Goal: Task Accomplishment & Management: Use online tool/utility

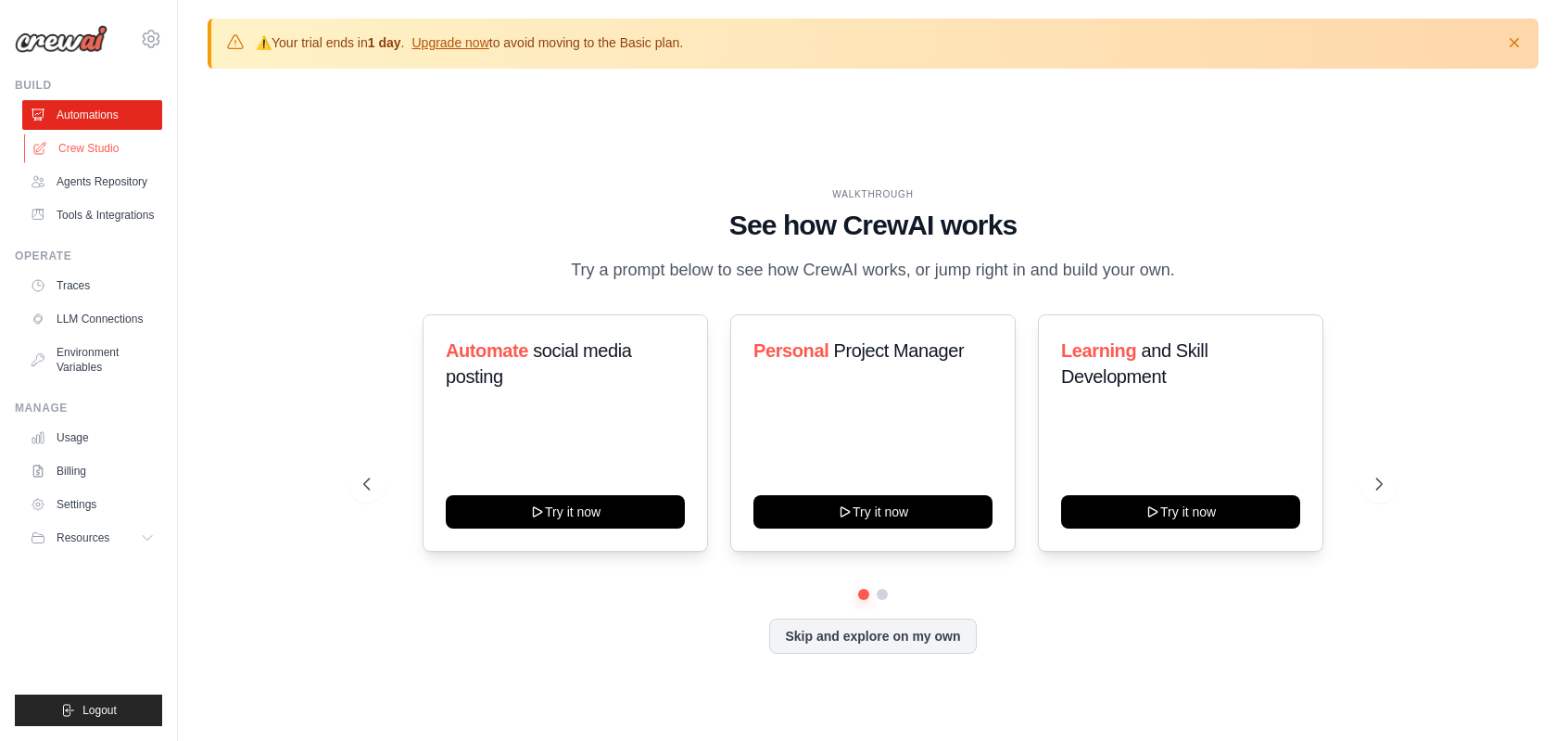
click at [94, 147] on link "Crew Studio" at bounding box center [93, 148] width 140 height 30
click at [78, 149] on link "Crew Studio" at bounding box center [93, 148] width 140 height 30
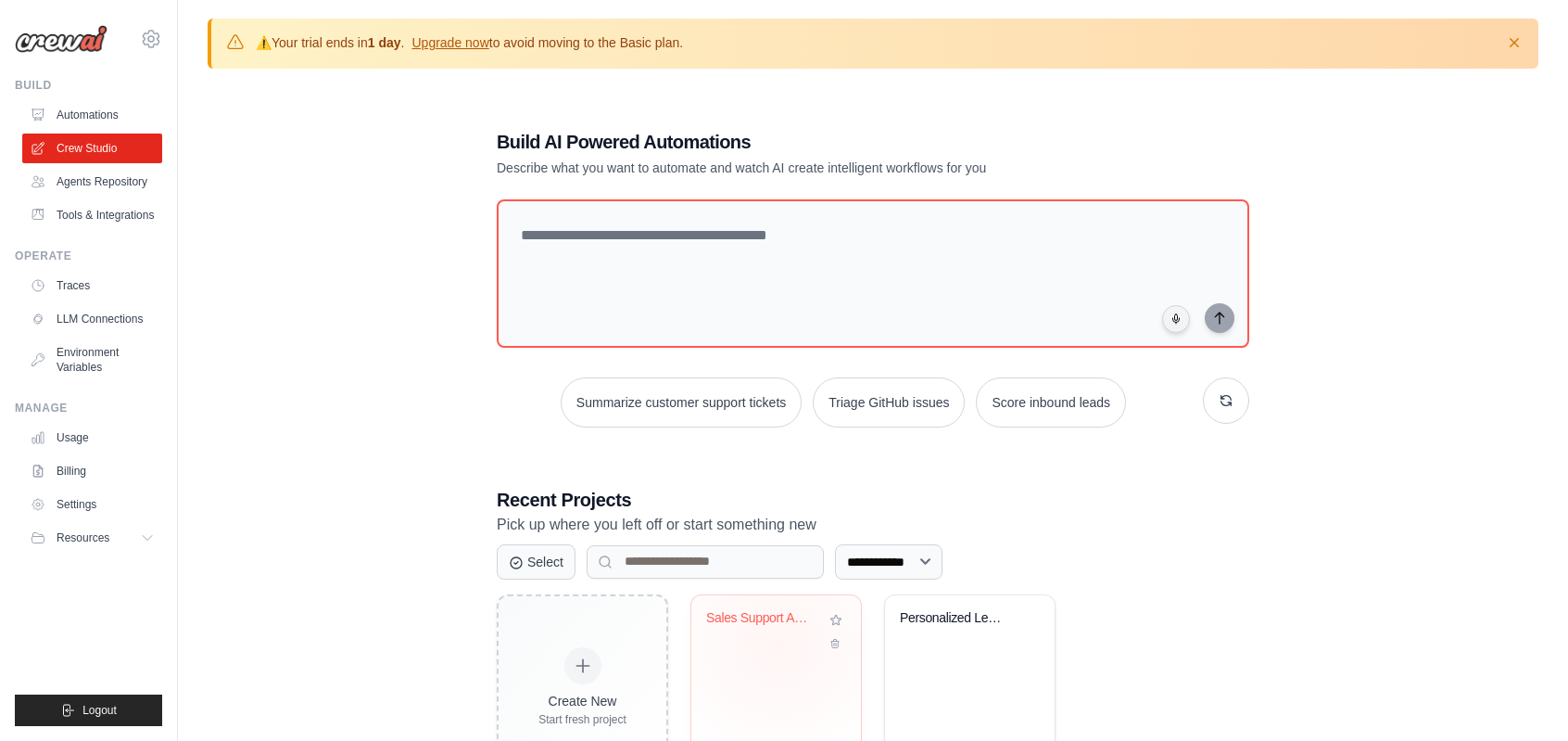
click at [779, 641] on div "Sales Support Assistant" at bounding box center [776, 631] width 140 height 43
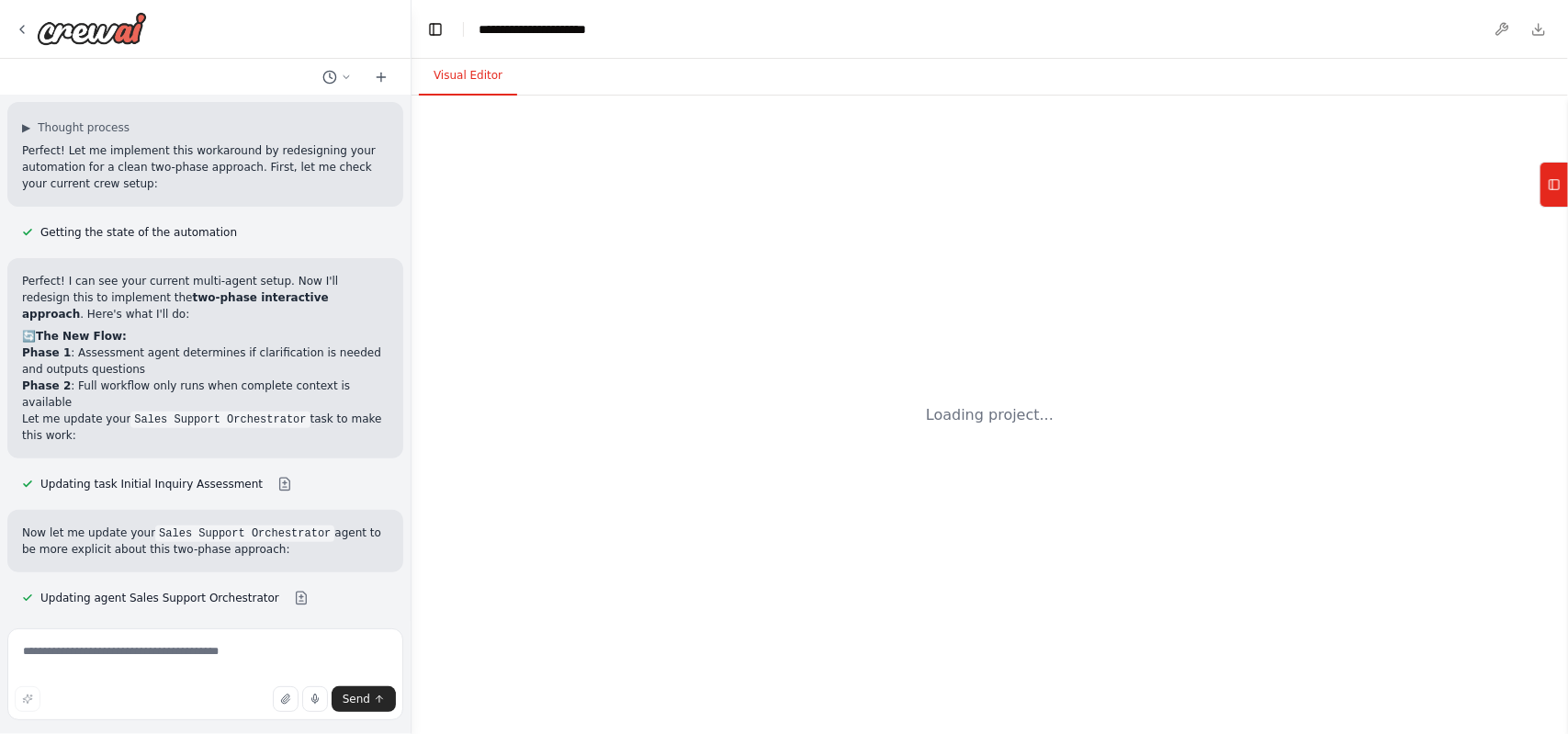
scroll to position [14449, 0]
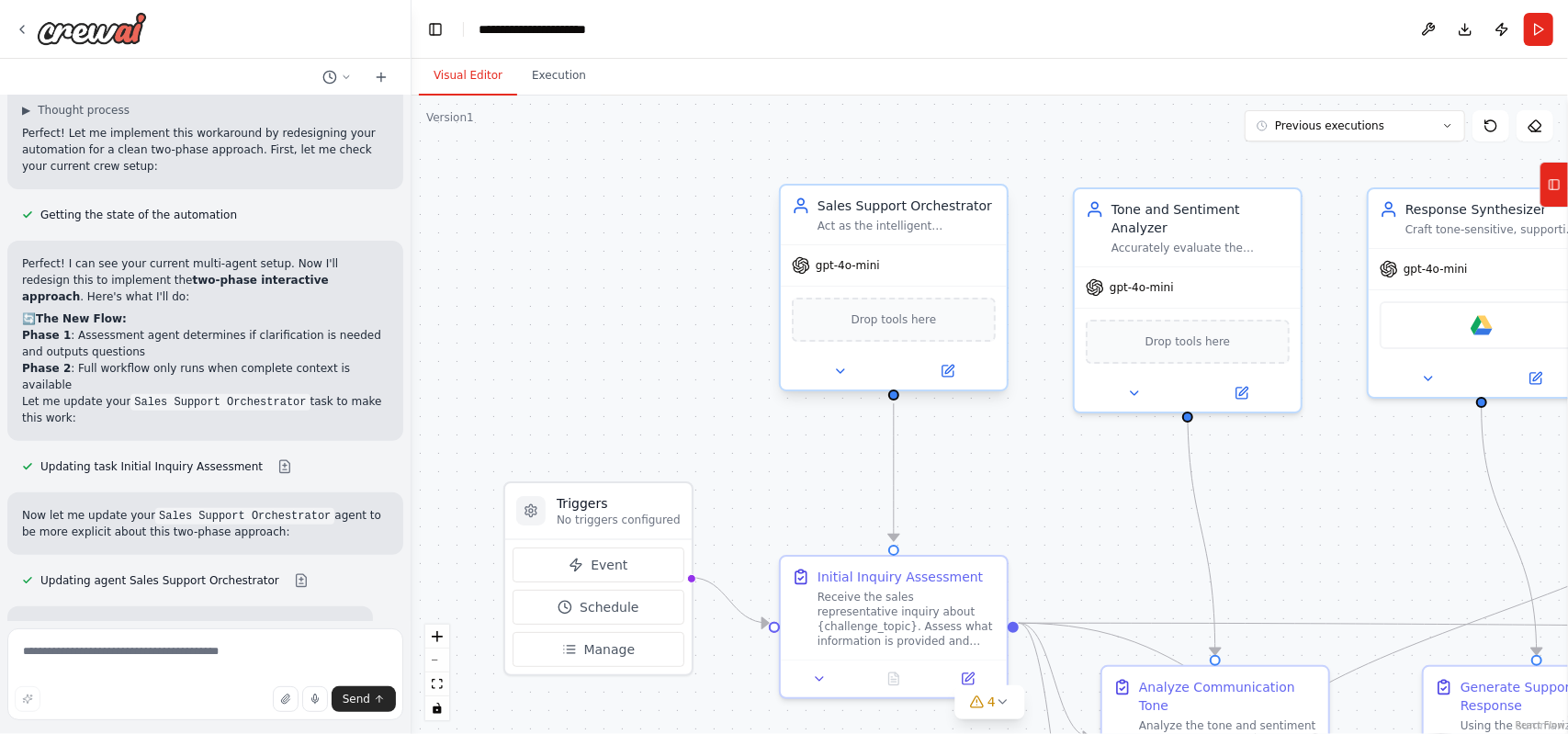
click at [871, 228] on div "Act as the intelligent gatekeeper for sales support requests about {challenge_t…" at bounding box center [906, 226] width 178 height 15
click at [955, 372] on button at bounding box center [947, 370] width 103 height 22
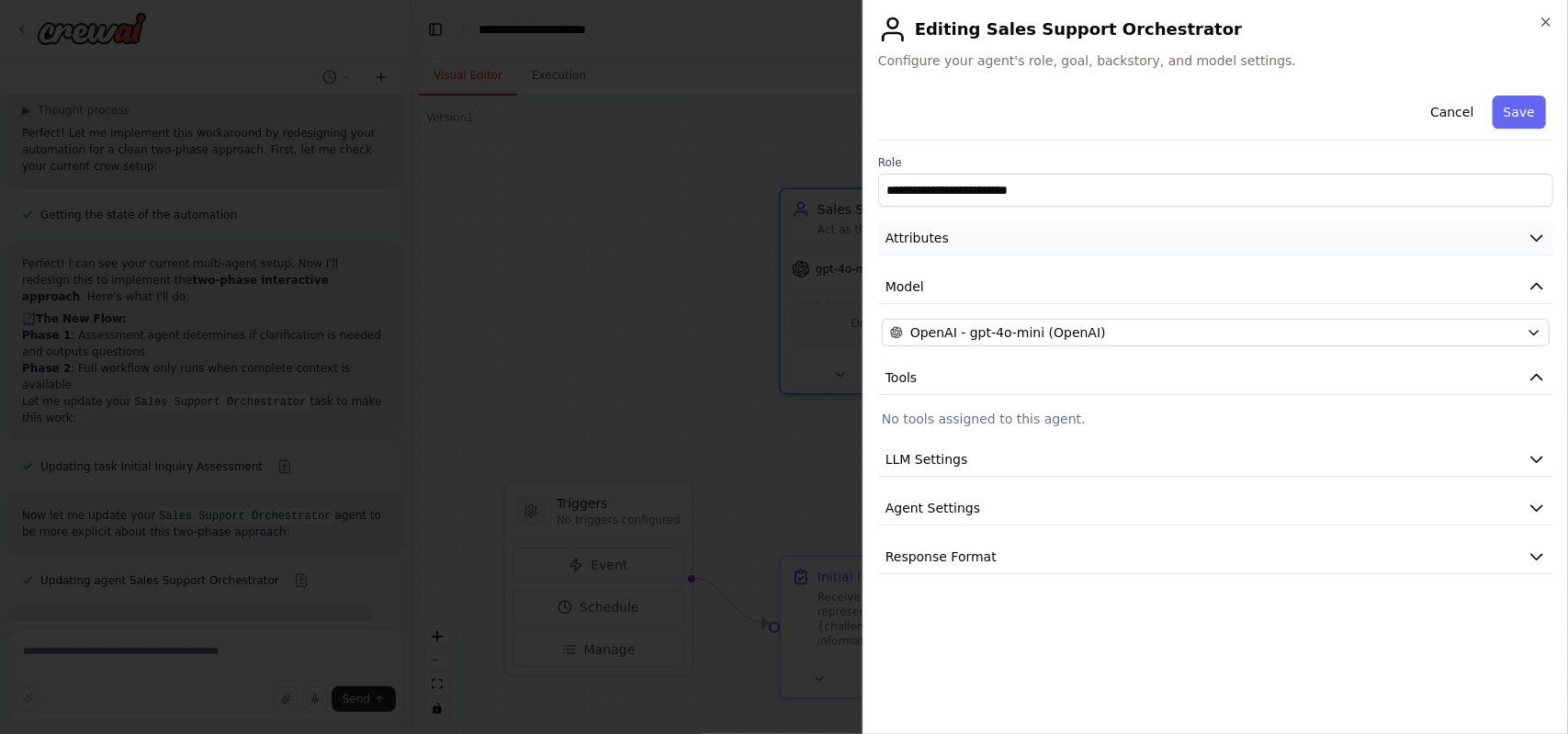
click at [1533, 236] on icon "button" at bounding box center [1536, 237] width 19 height 19
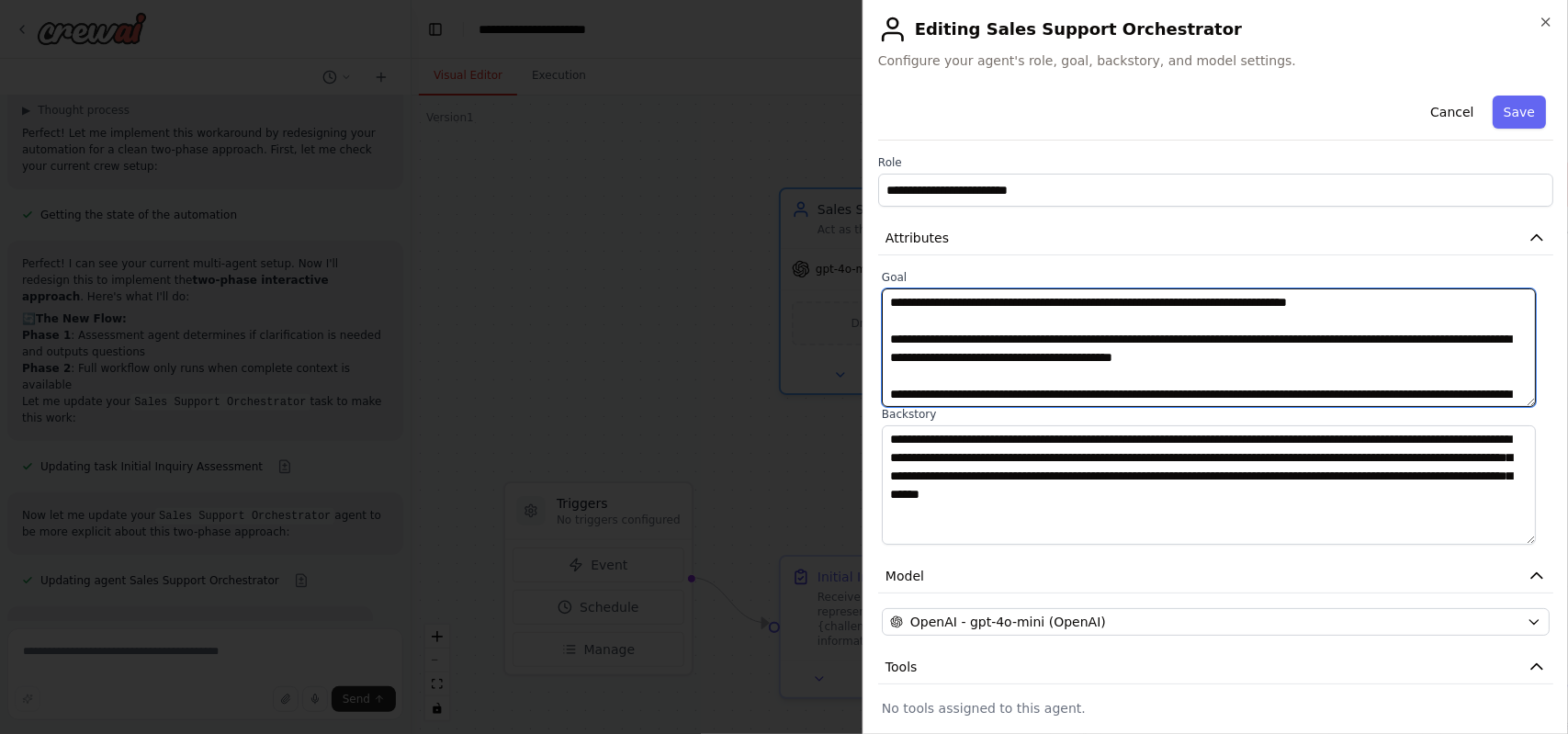
drag, startPoint x: 1222, startPoint y: 301, endPoint x: 852, endPoint y: 299, distance: 370.0
click at [852, 299] on body "Hello! I'm the CrewAI assistant. What kind of automation do you want to build? …" at bounding box center [784, 367] width 1568 height 734
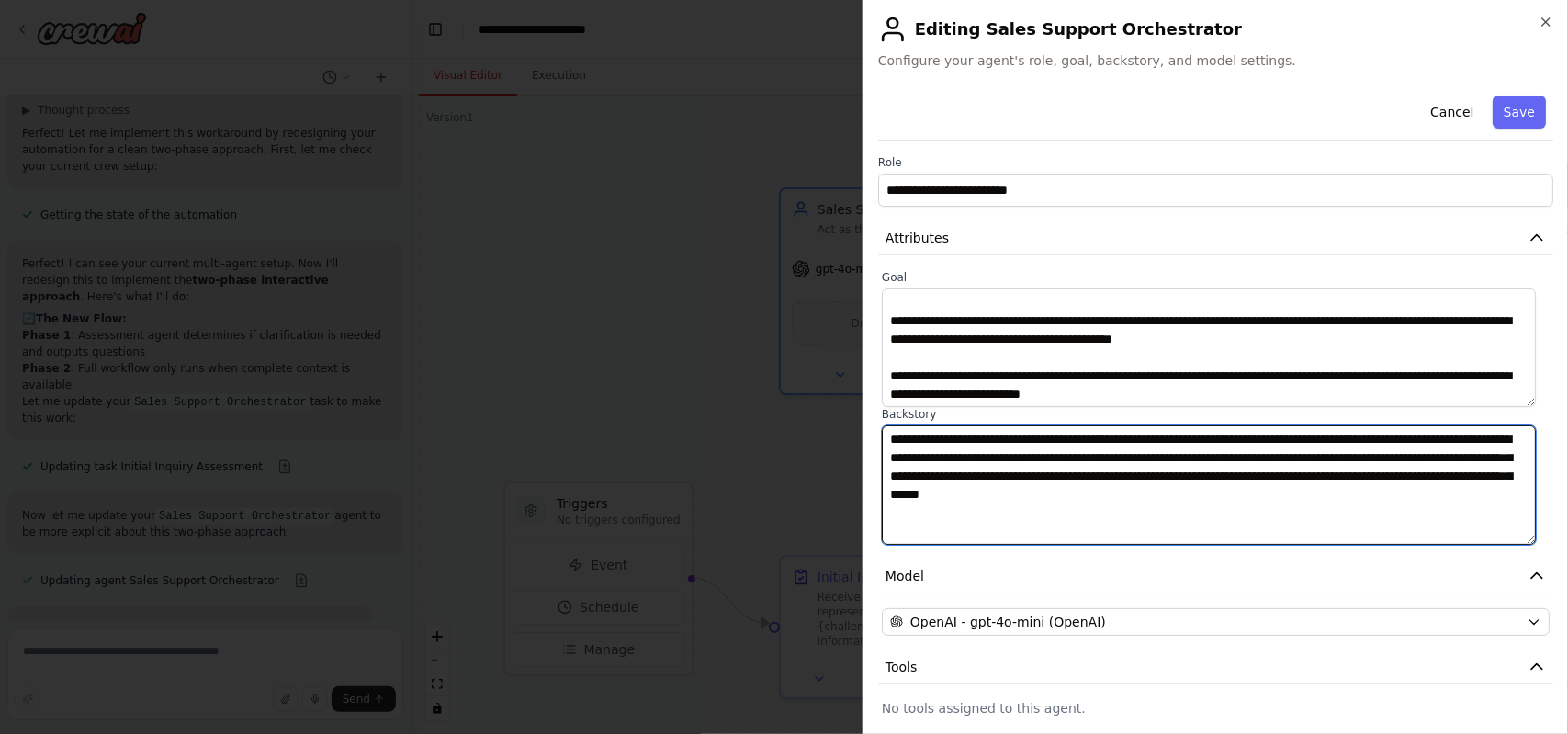
drag, startPoint x: 1376, startPoint y: 491, endPoint x: 851, endPoint y: 438, distance: 527.7
click at [851, 438] on body "Hello! I'm the CrewAI assistant. What kind of automation do you want to build? …" at bounding box center [784, 367] width 1568 height 734
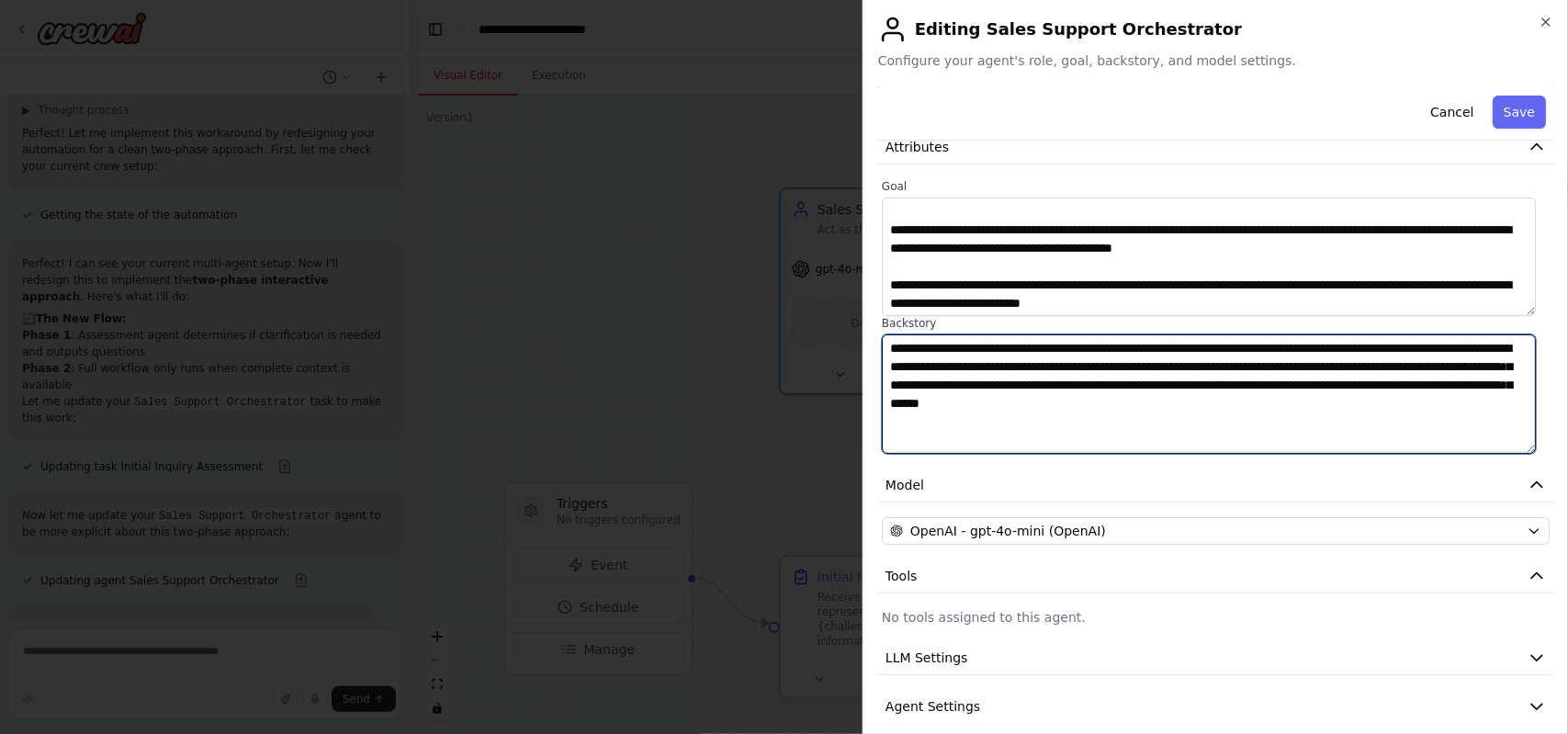
scroll to position [0, 0]
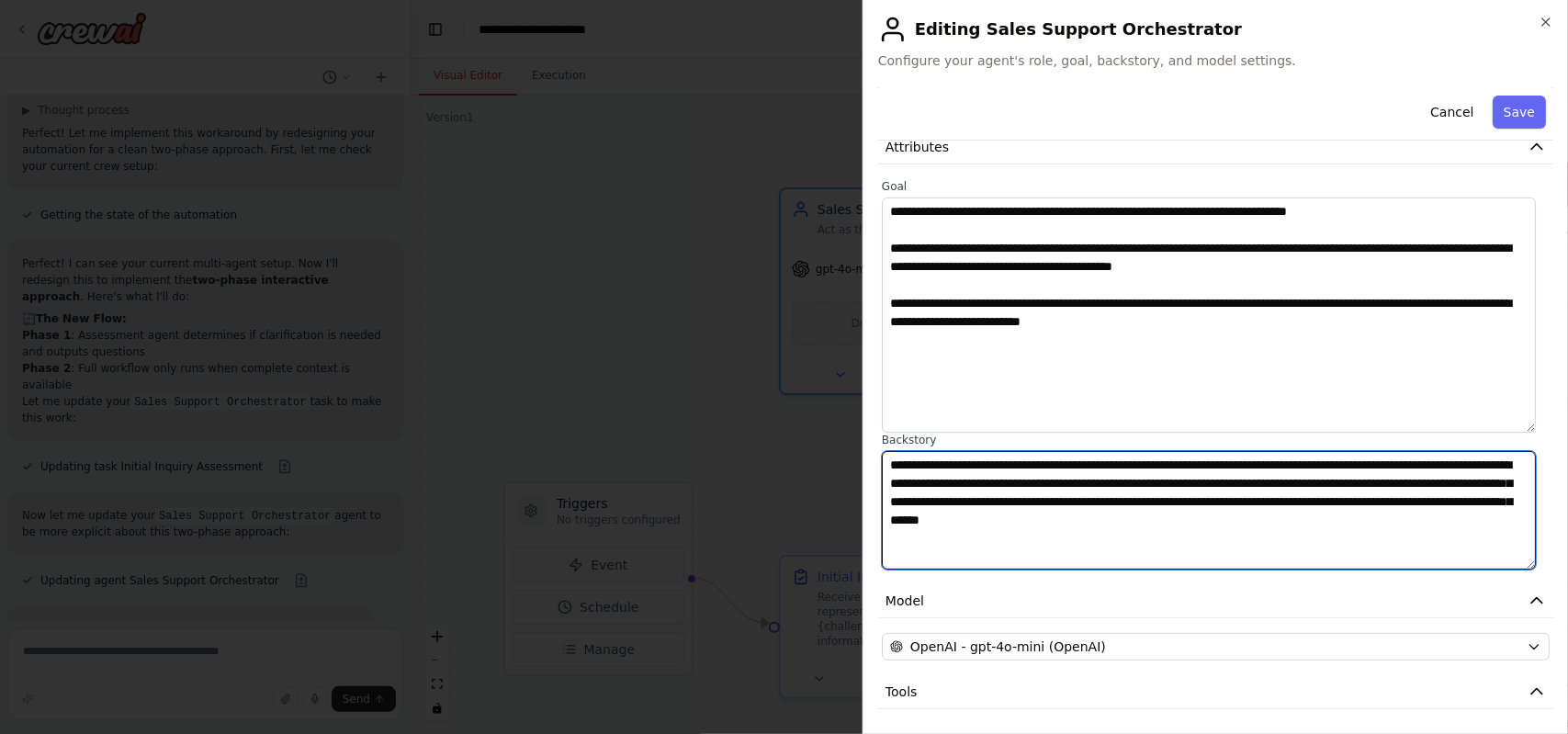
drag, startPoint x: 1533, startPoint y: 308, endPoint x: 1525, endPoint y: 426, distance: 118.3
click at [1525, 426] on textarea "**********" at bounding box center [1209, 314] width 654 height 235
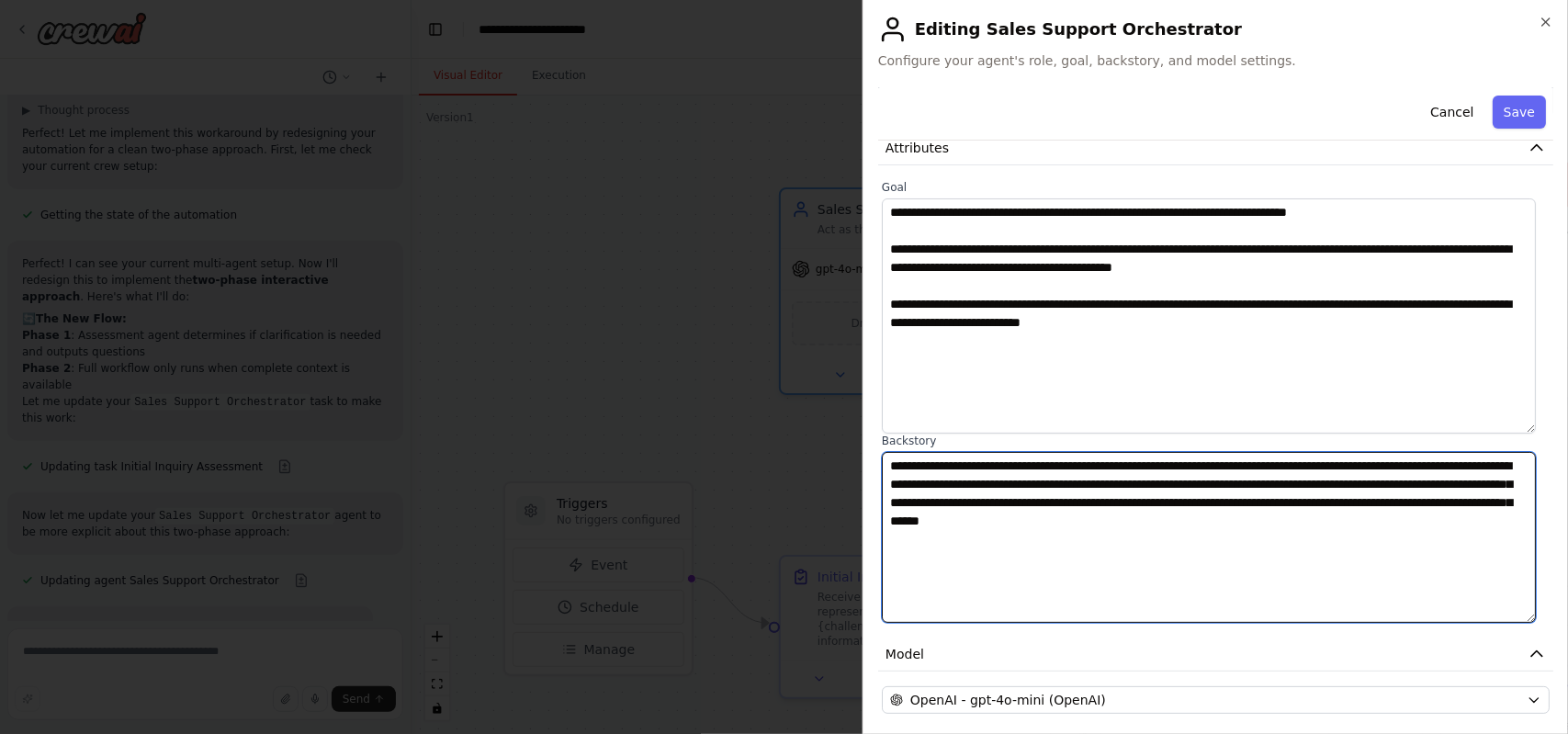
drag, startPoint x: 1531, startPoint y: 565, endPoint x: 1527, endPoint y: 617, distance: 52.2
click at [1527, 617] on textarea "**********" at bounding box center [1209, 537] width 654 height 170
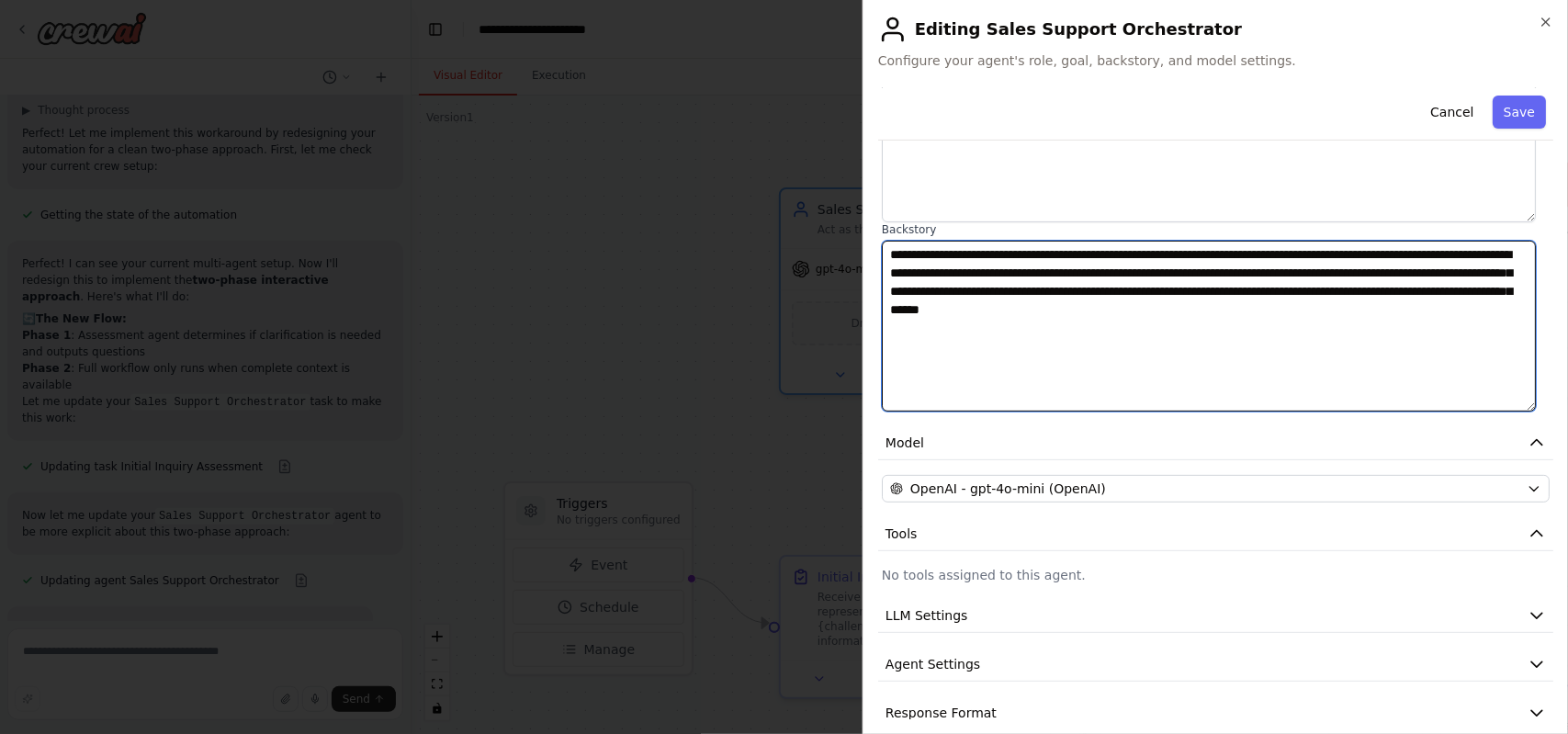
scroll to position [323, 0]
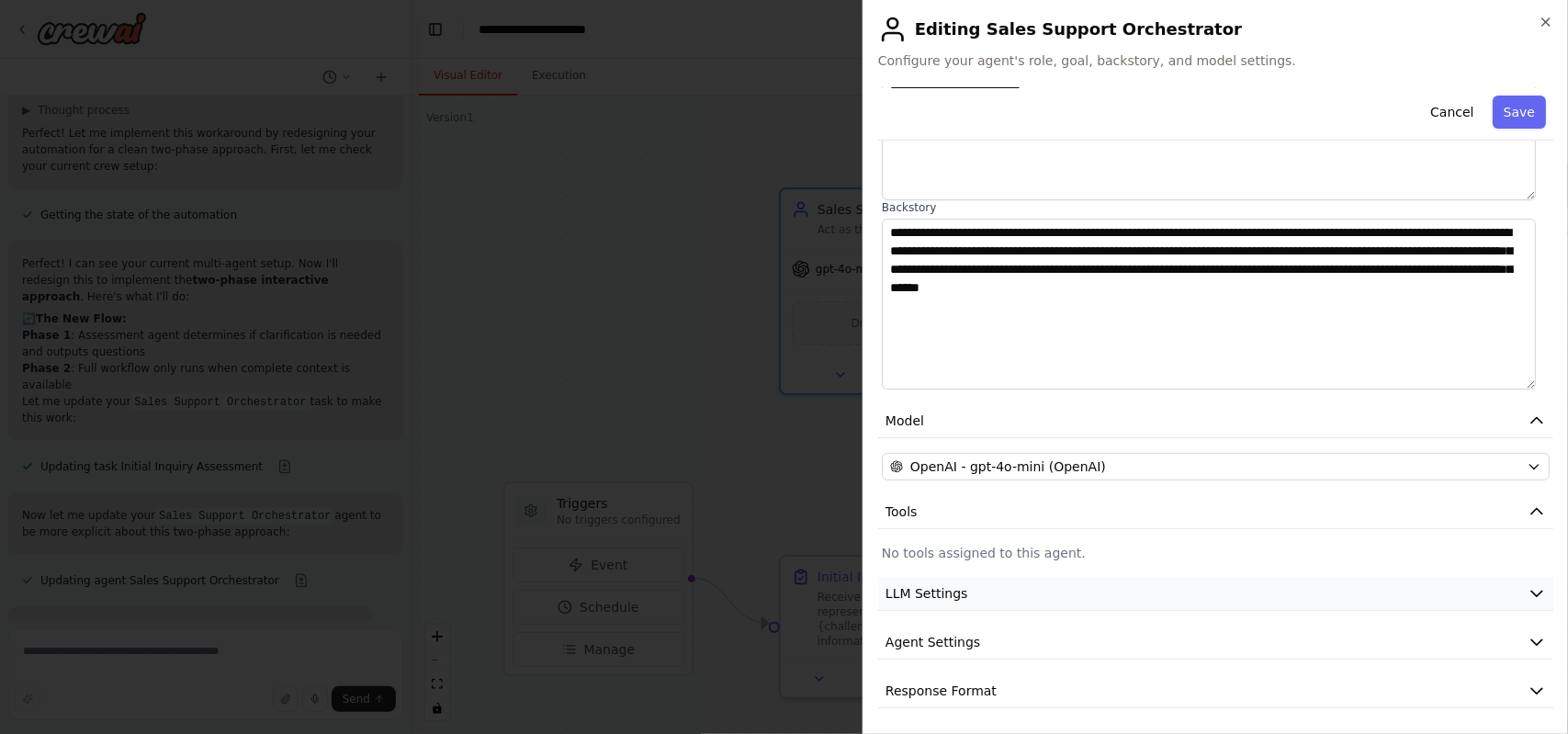
click at [1528, 592] on icon "button" at bounding box center [1536, 593] width 19 height 19
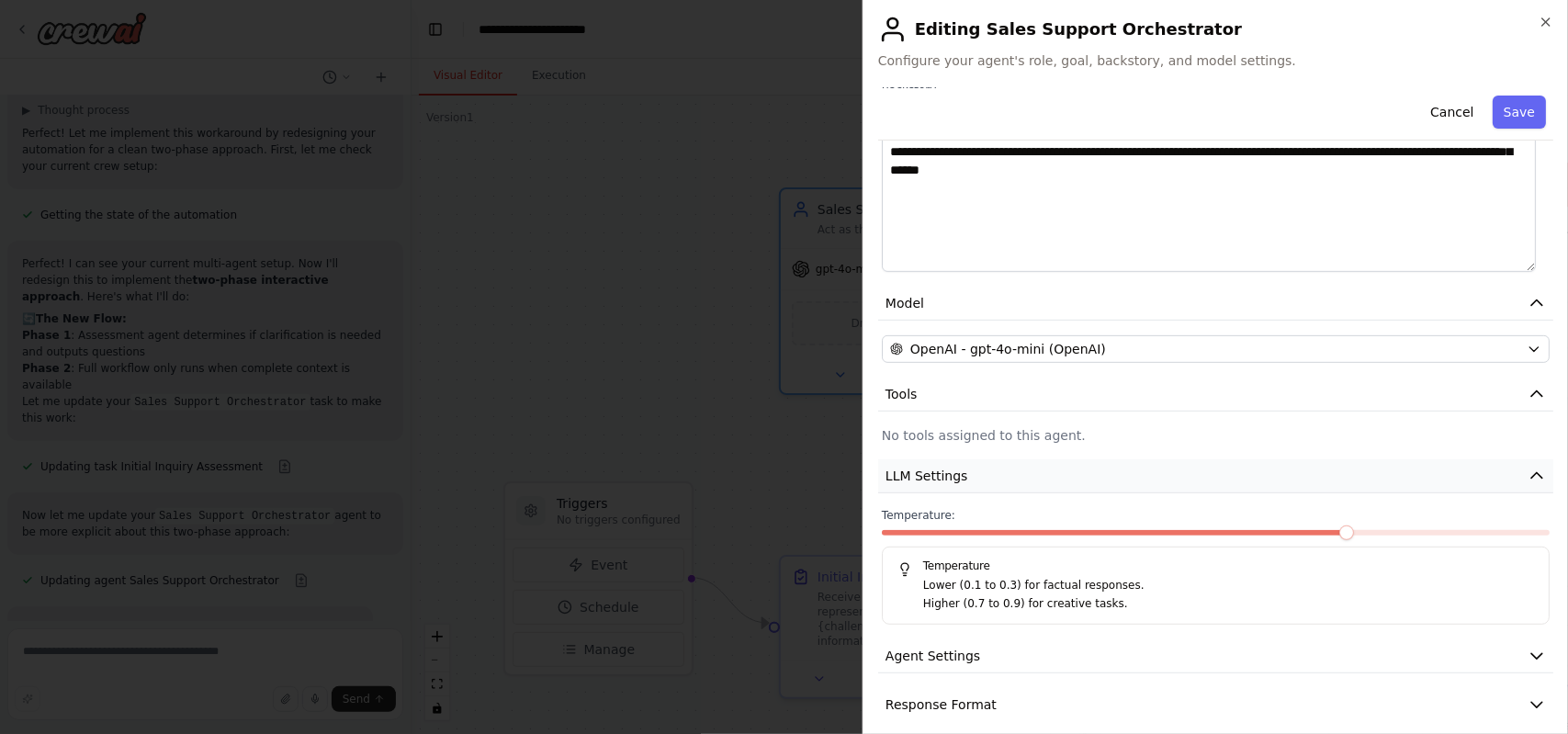
scroll to position [454, 0]
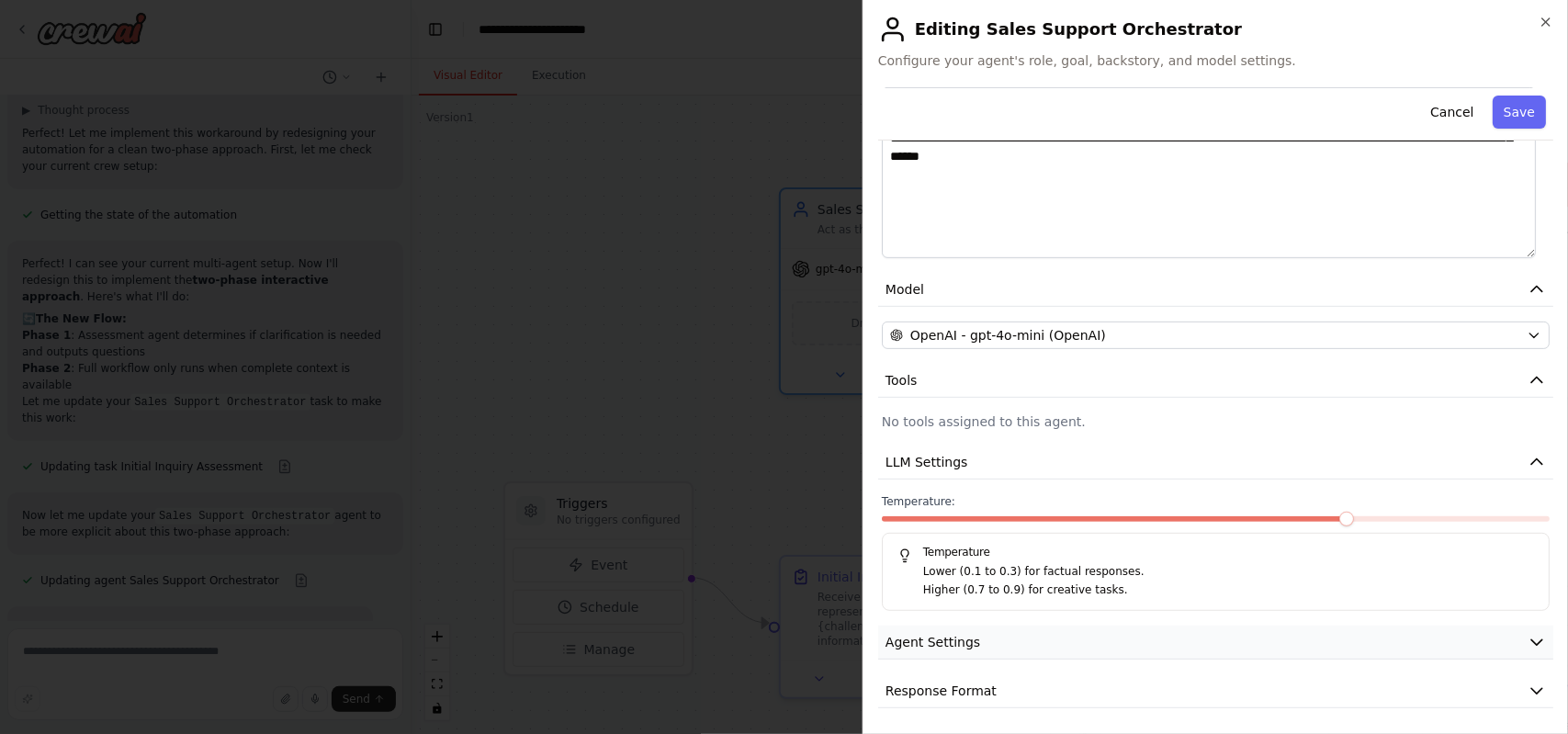
click at [1533, 634] on button "Agent Settings" at bounding box center [1215, 642] width 675 height 33
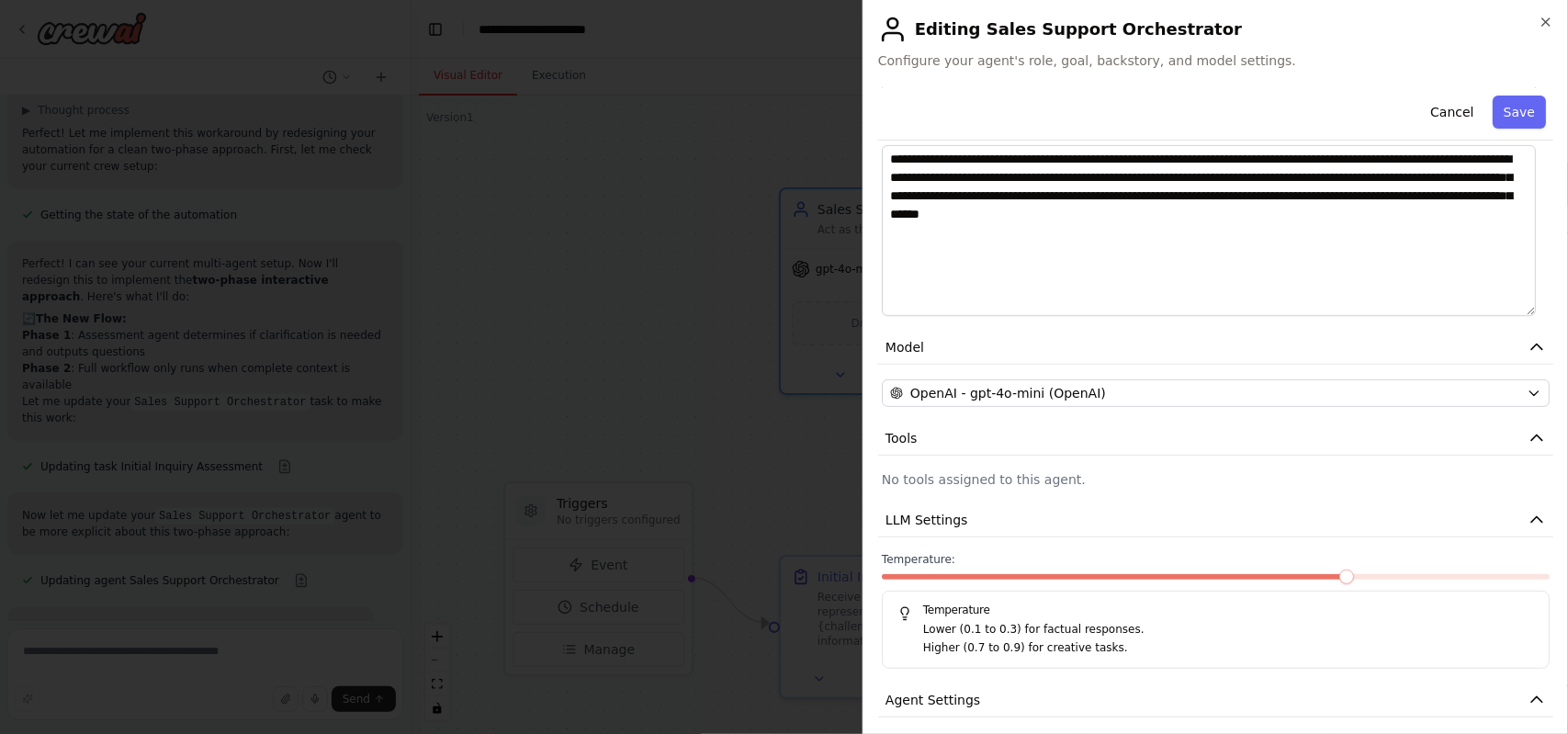
scroll to position [397, 0]
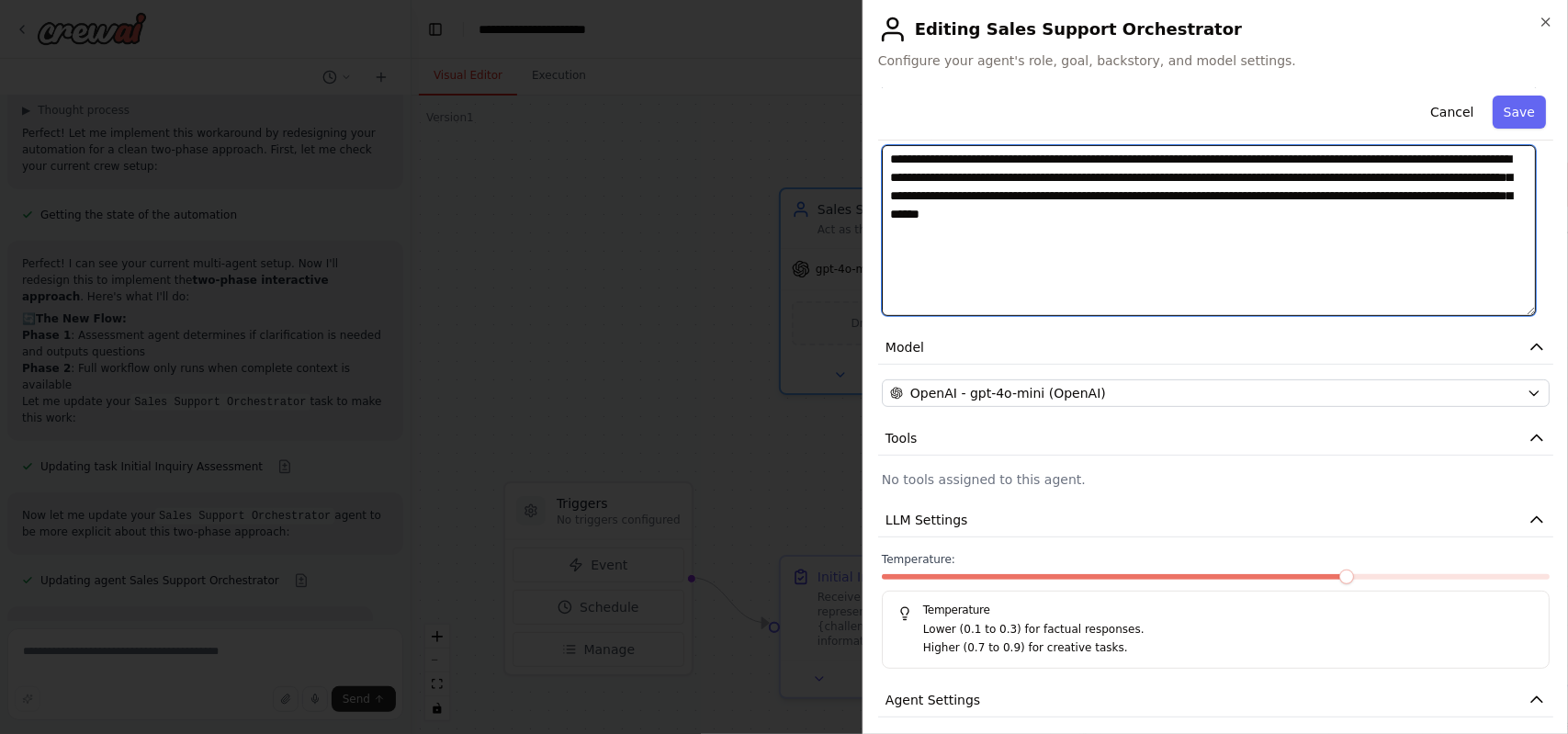
click at [1040, 250] on textarea "**********" at bounding box center [1209, 230] width 654 height 170
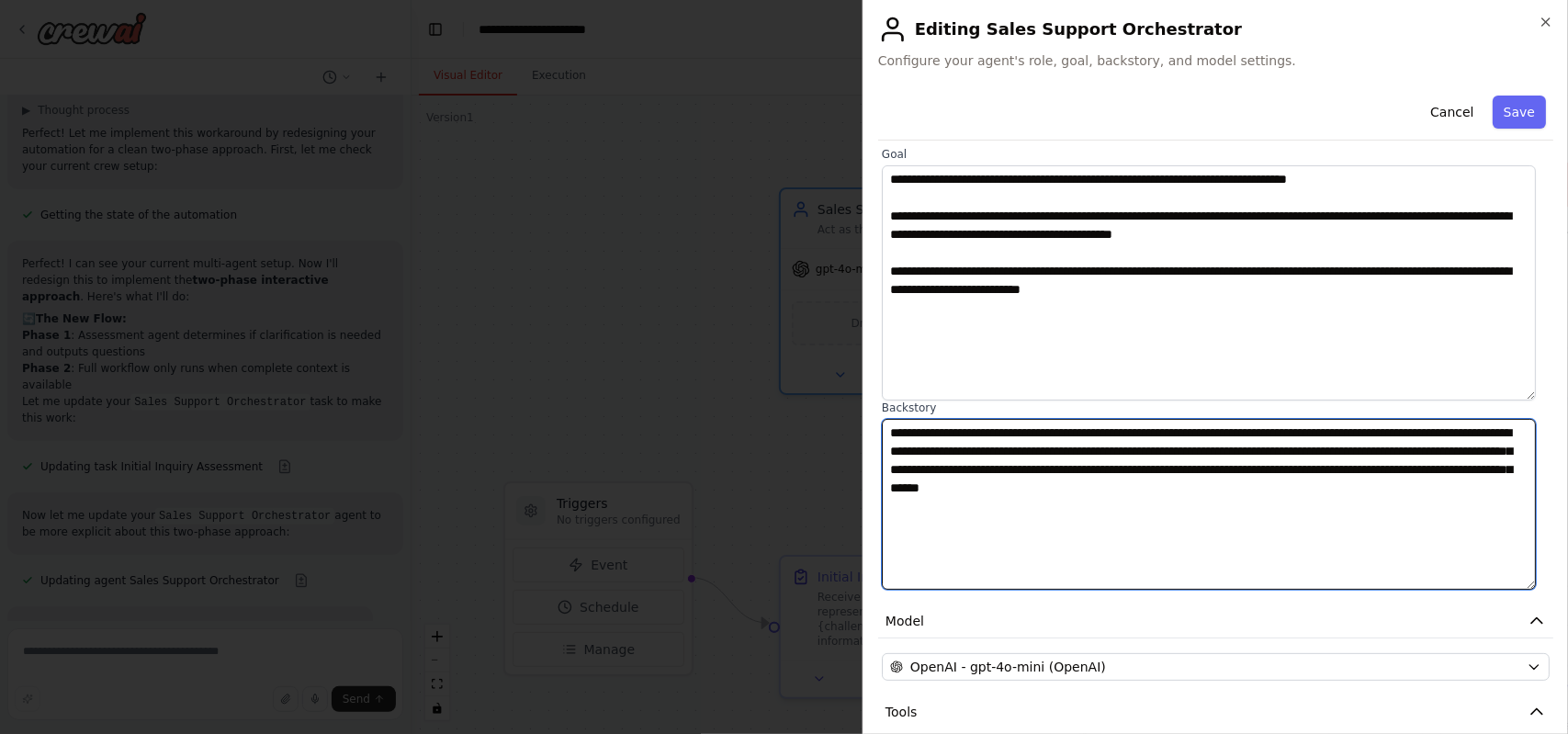
scroll to position [123, 0]
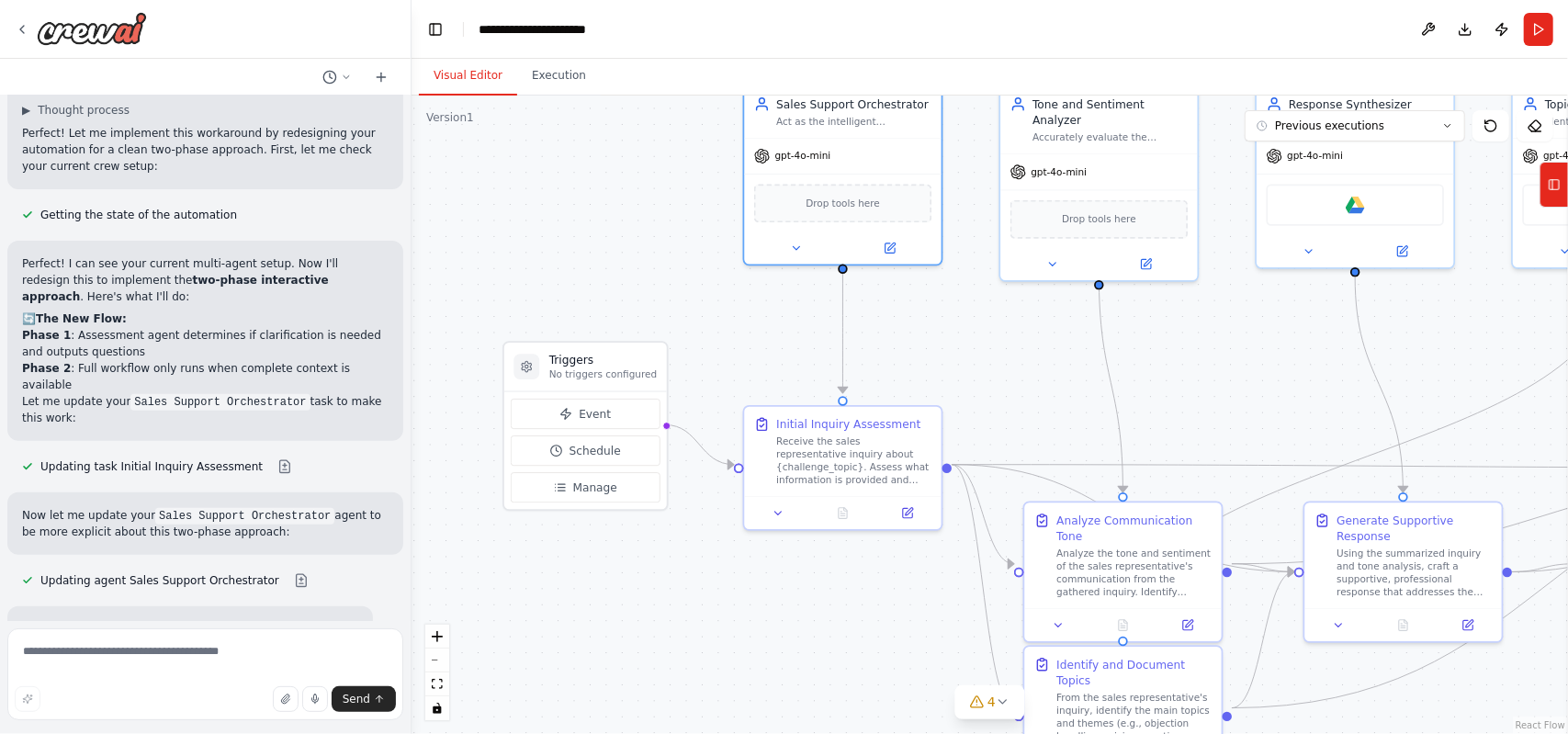
drag, startPoint x: 1018, startPoint y: 491, endPoint x: 990, endPoint y: 365, distance: 129.1
click at [990, 365] on div ".deletable-edge-delete-btn { width: 20px; height: 20px; border: 0px solid #ffff…" at bounding box center [989, 415] width 1156 height 638
click at [852, 467] on div "Receive the sales representative inquiry about {challenge_topic}. Assess what i…" at bounding box center [854, 458] width 156 height 51
click at [906, 513] on icon at bounding box center [907, 509] width 9 height 9
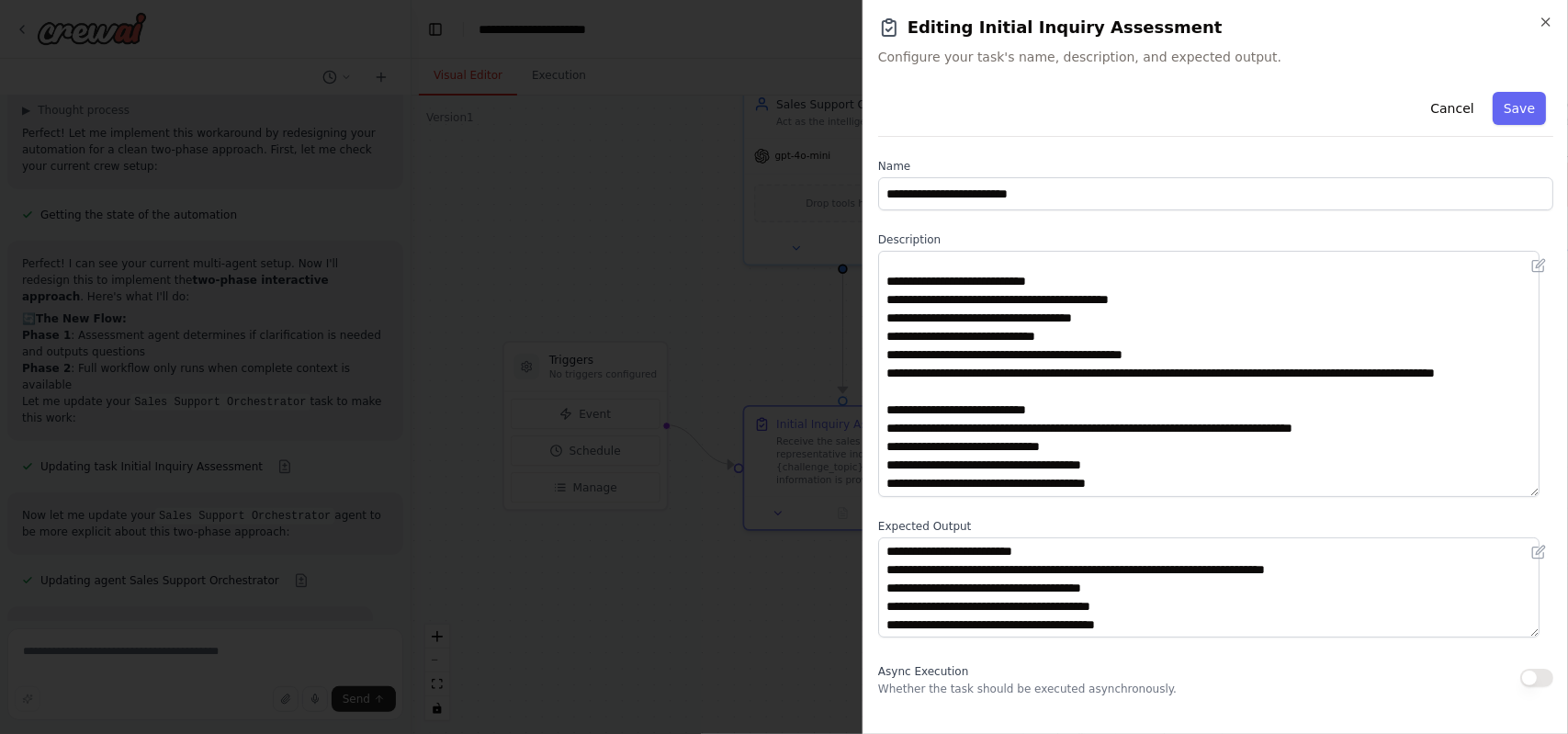
scroll to position [0, 0]
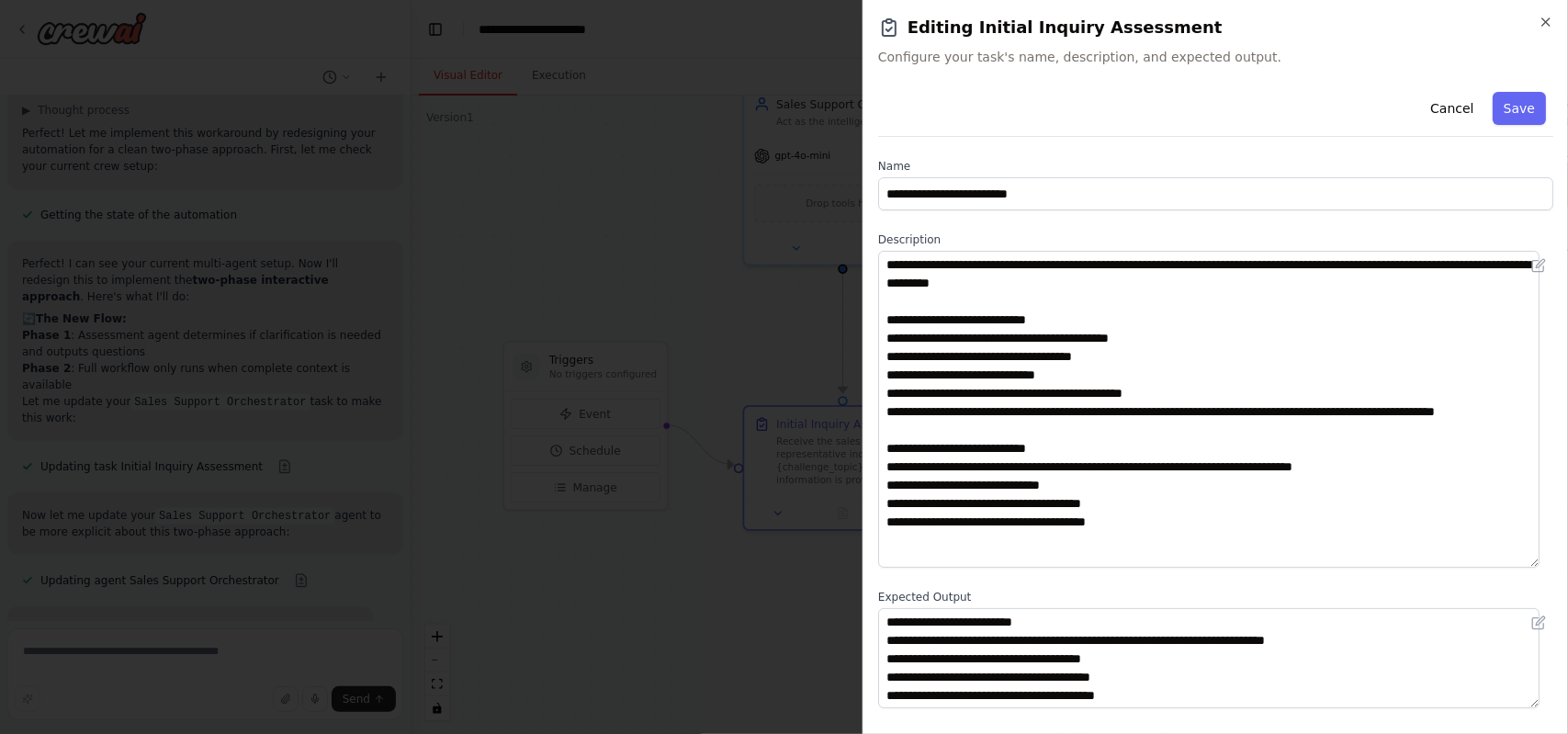
drag, startPoint x: 1533, startPoint y: 343, endPoint x: 1541, endPoint y: 560, distance: 217.1
click at [1541, 560] on div "**********" at bounding box center [1215, 402] width 675 height 634
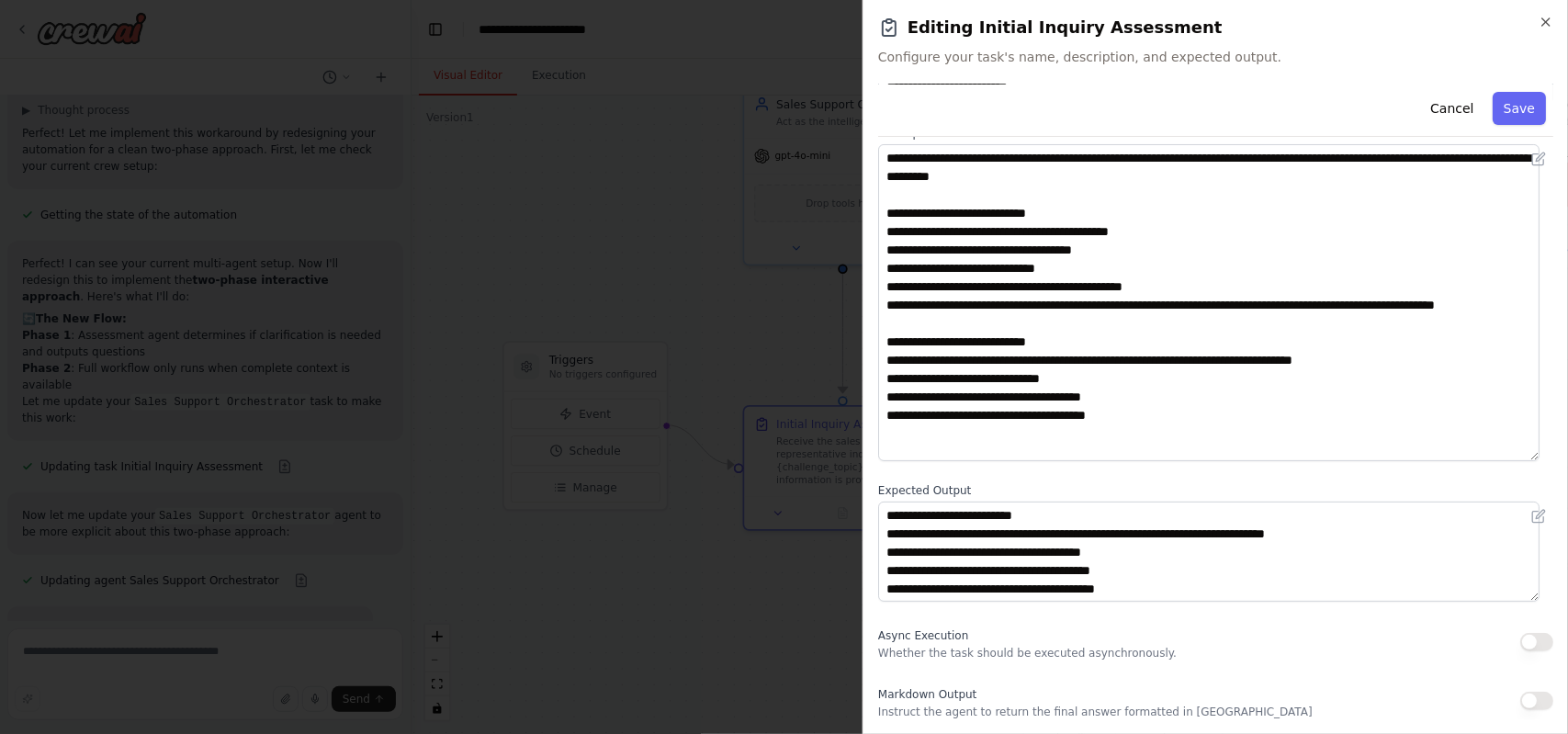
scroll to position [106, 0]
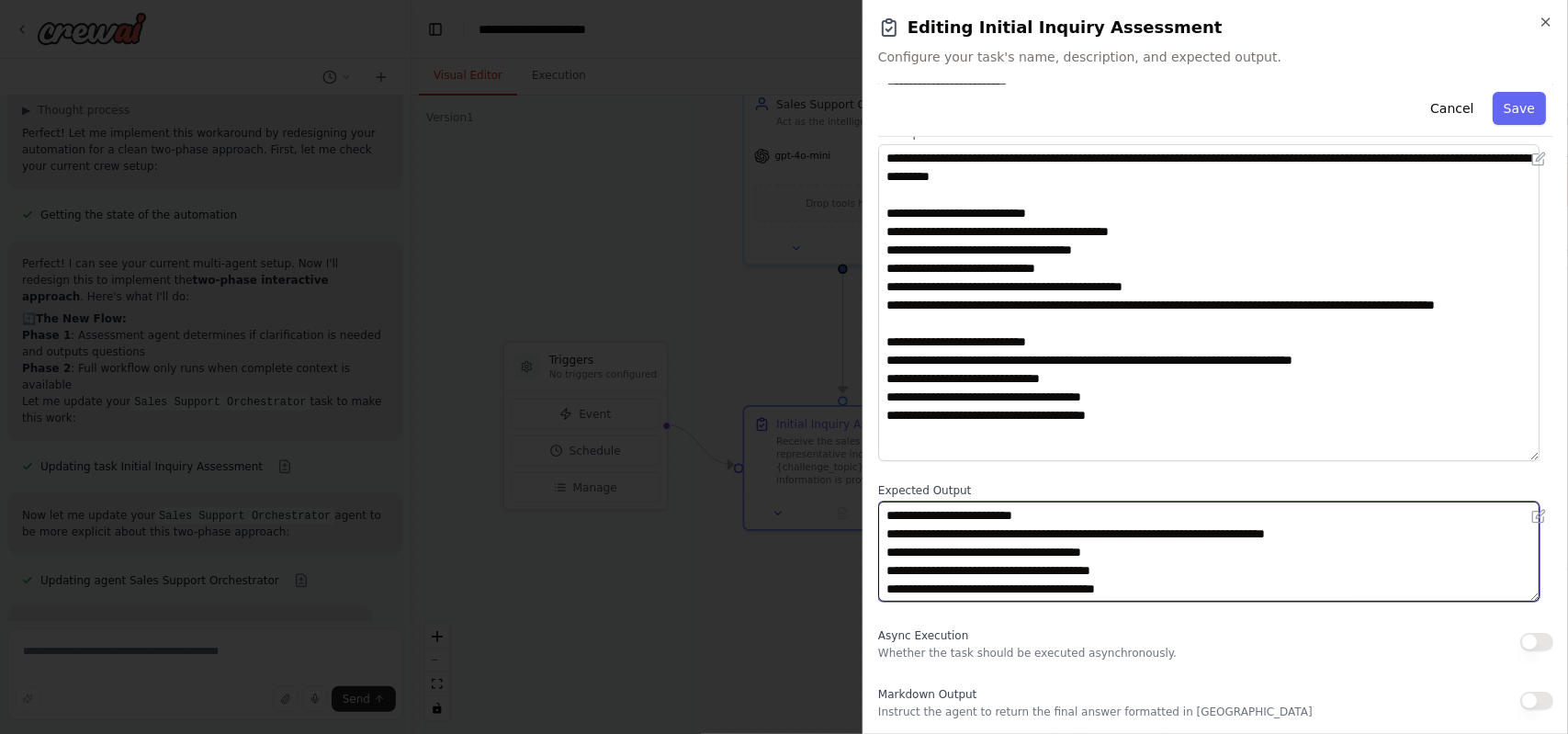
click at [1033, 549] on textarea "**********" at bounding box center [1208, 552] width 661 height 100
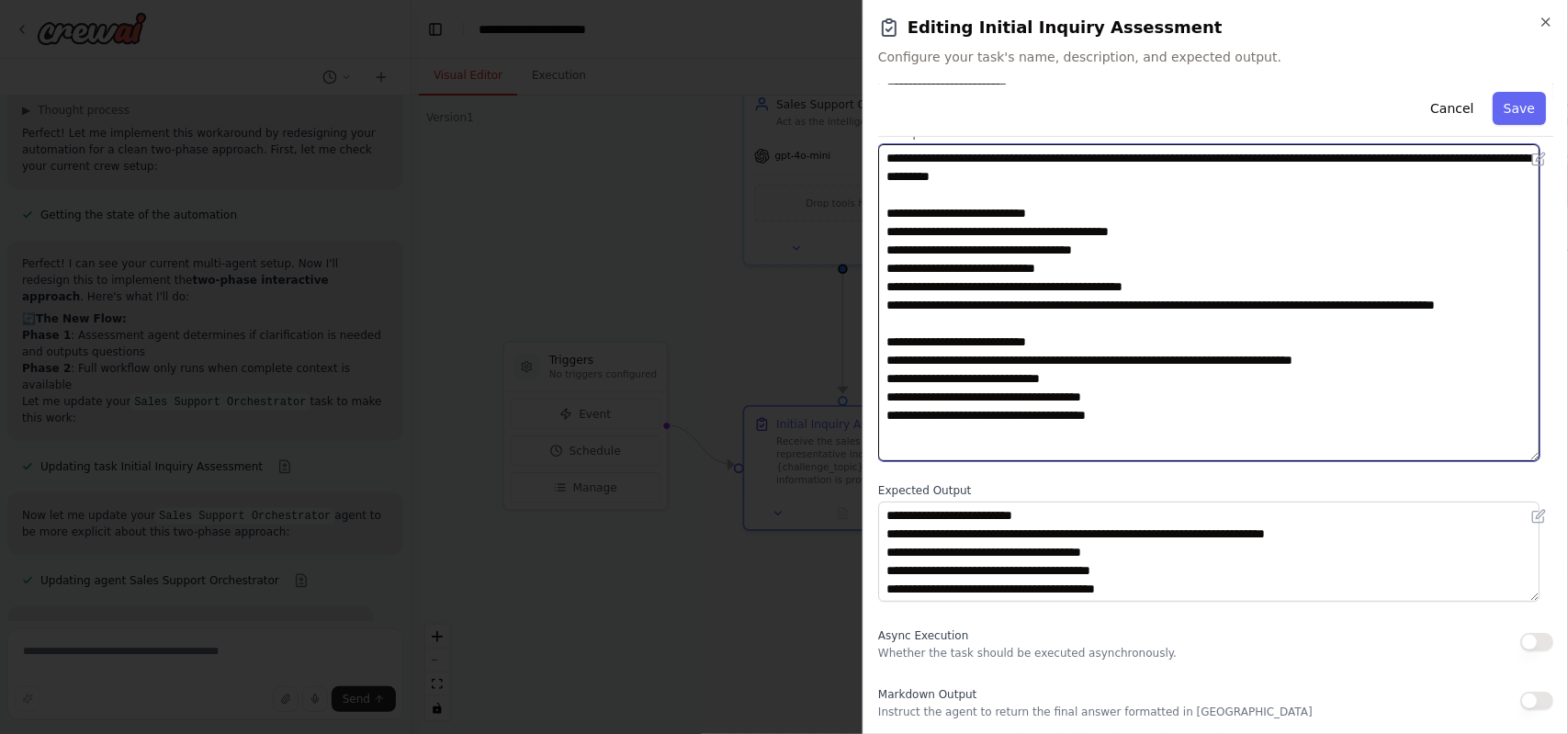
click at [998, 392] on textarea "**********" at bounding box center [1208, 302] width 661 height 317
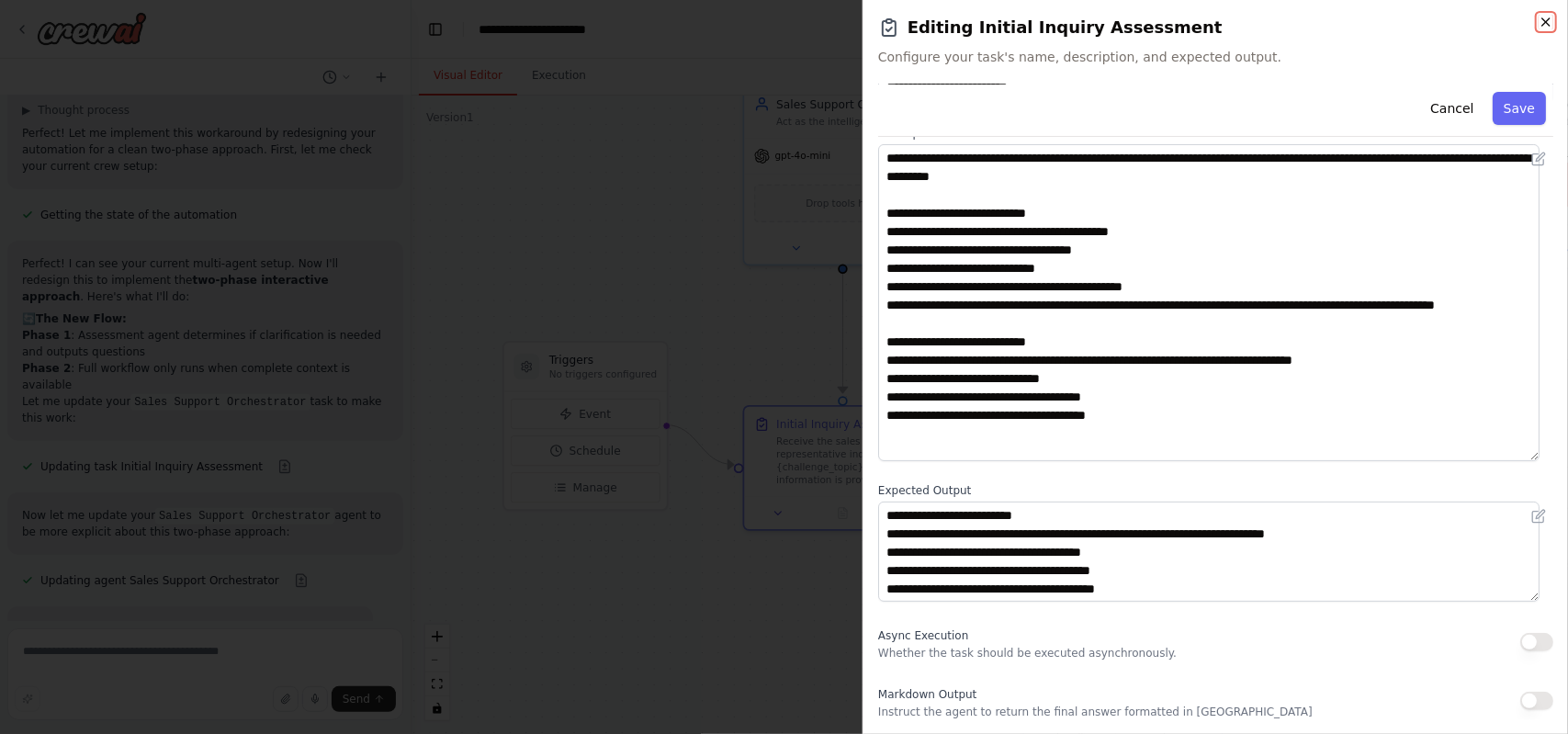
click at [1543, 23] on icon "button" at bounding box center [1545, 22] width 15 height 15
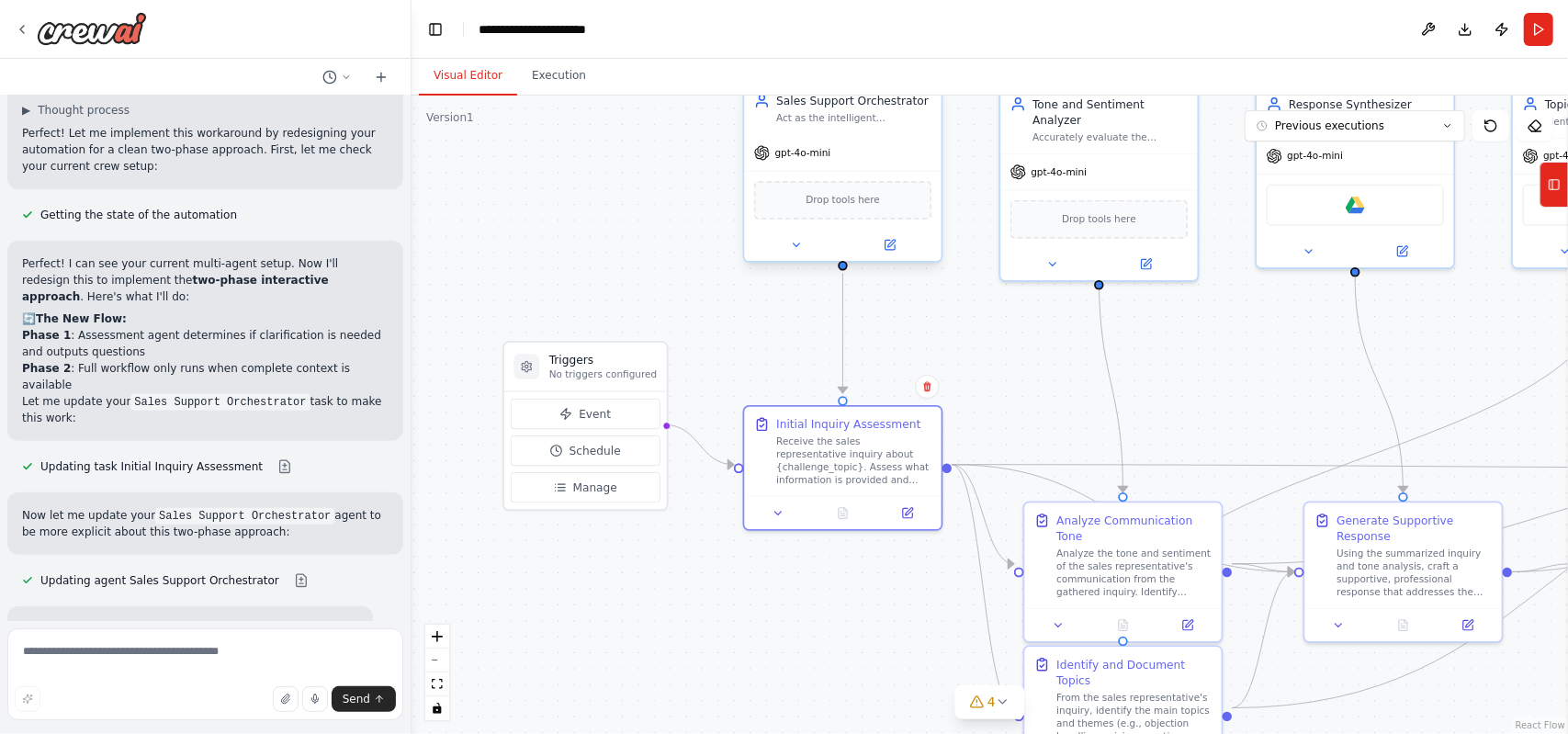
click at [886, 118] on div "Act as the intelligent gatekeeper for sales support requests about {challenge_t…" at bounding box center [854, 118] width 156 height 13
click at [890, 244] on icon at bounding box center [890, 242] width 7 height 7
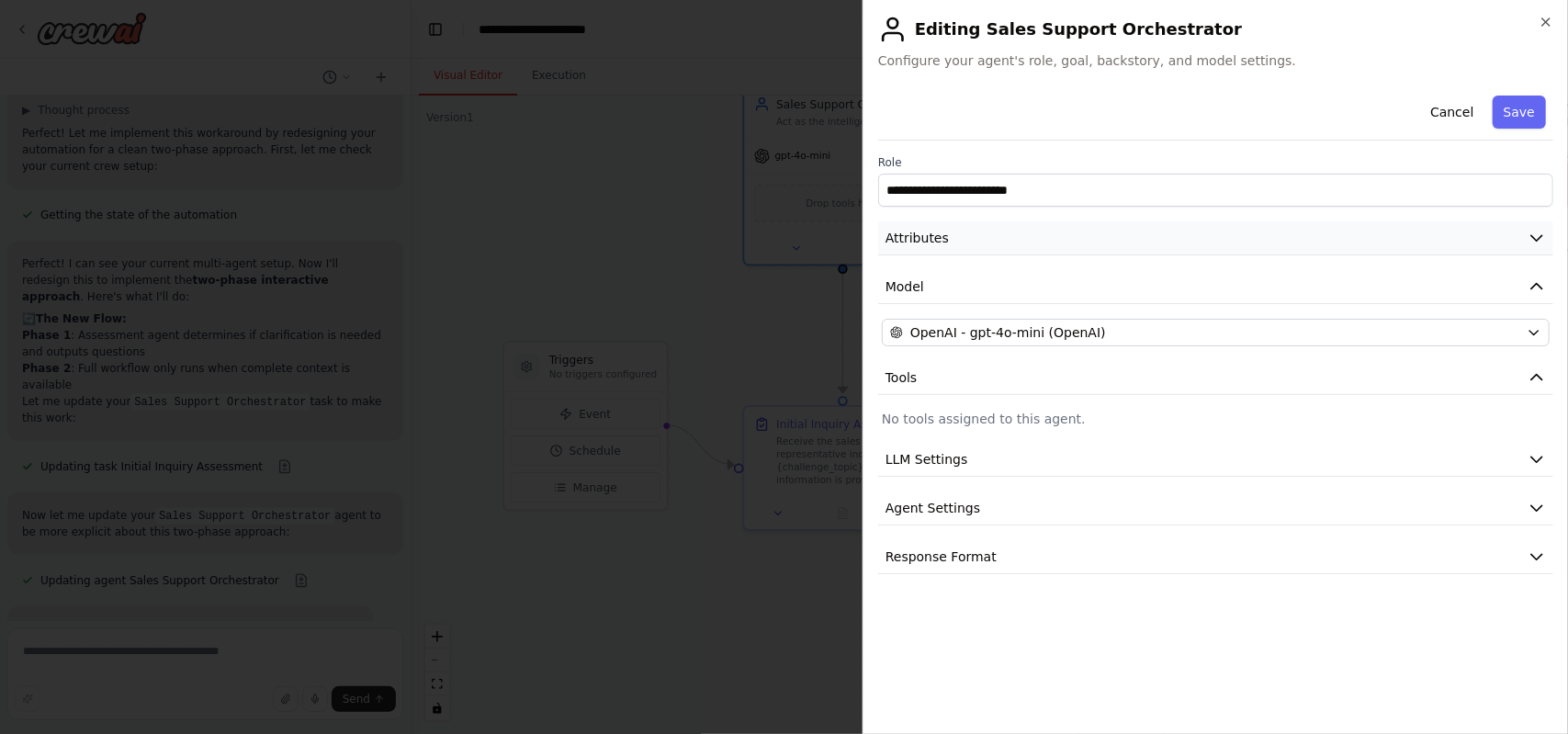
click at [1176, 234] on button "Attributes" at bounding box center [1215, 238] width 675 height 33
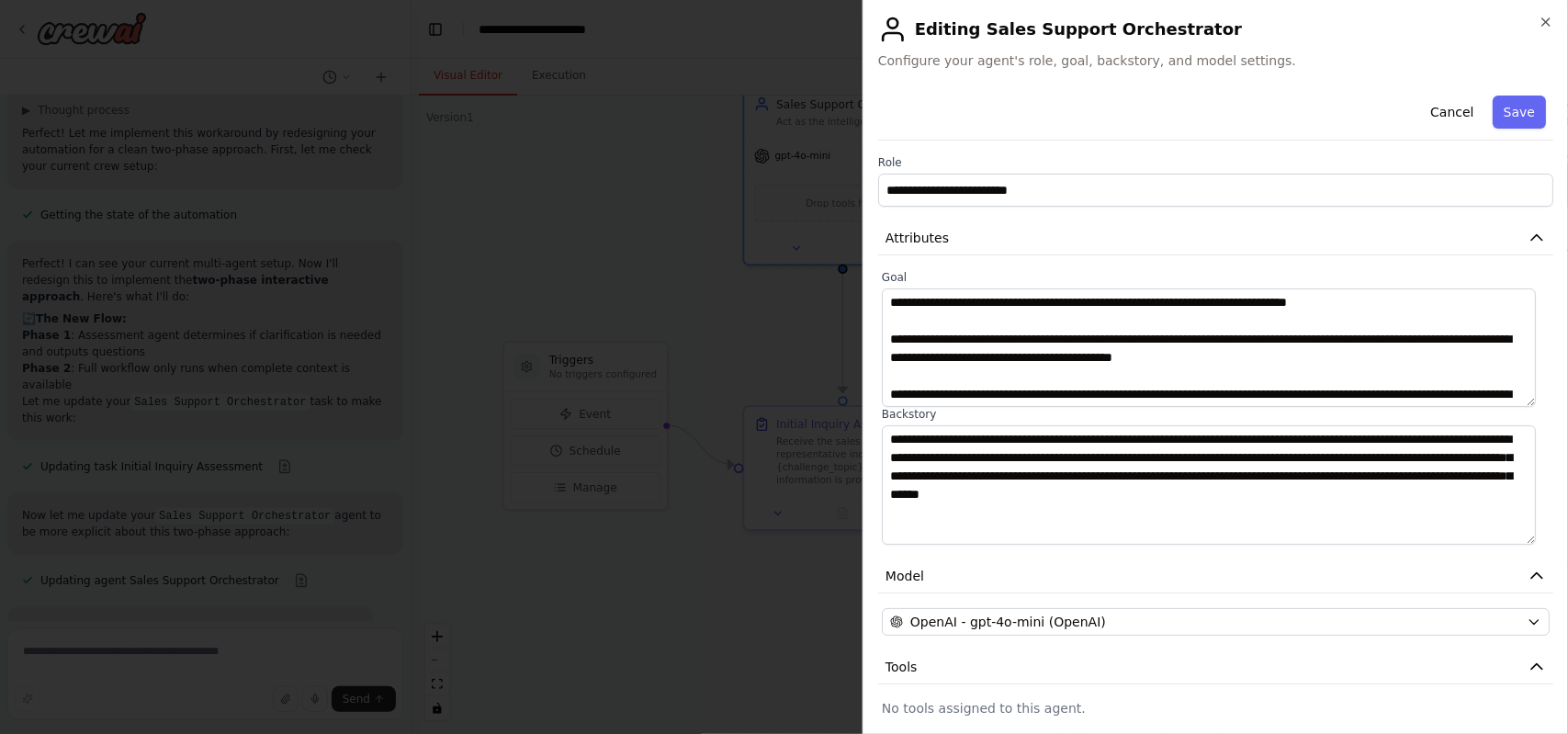
scroll to position [19, 0]
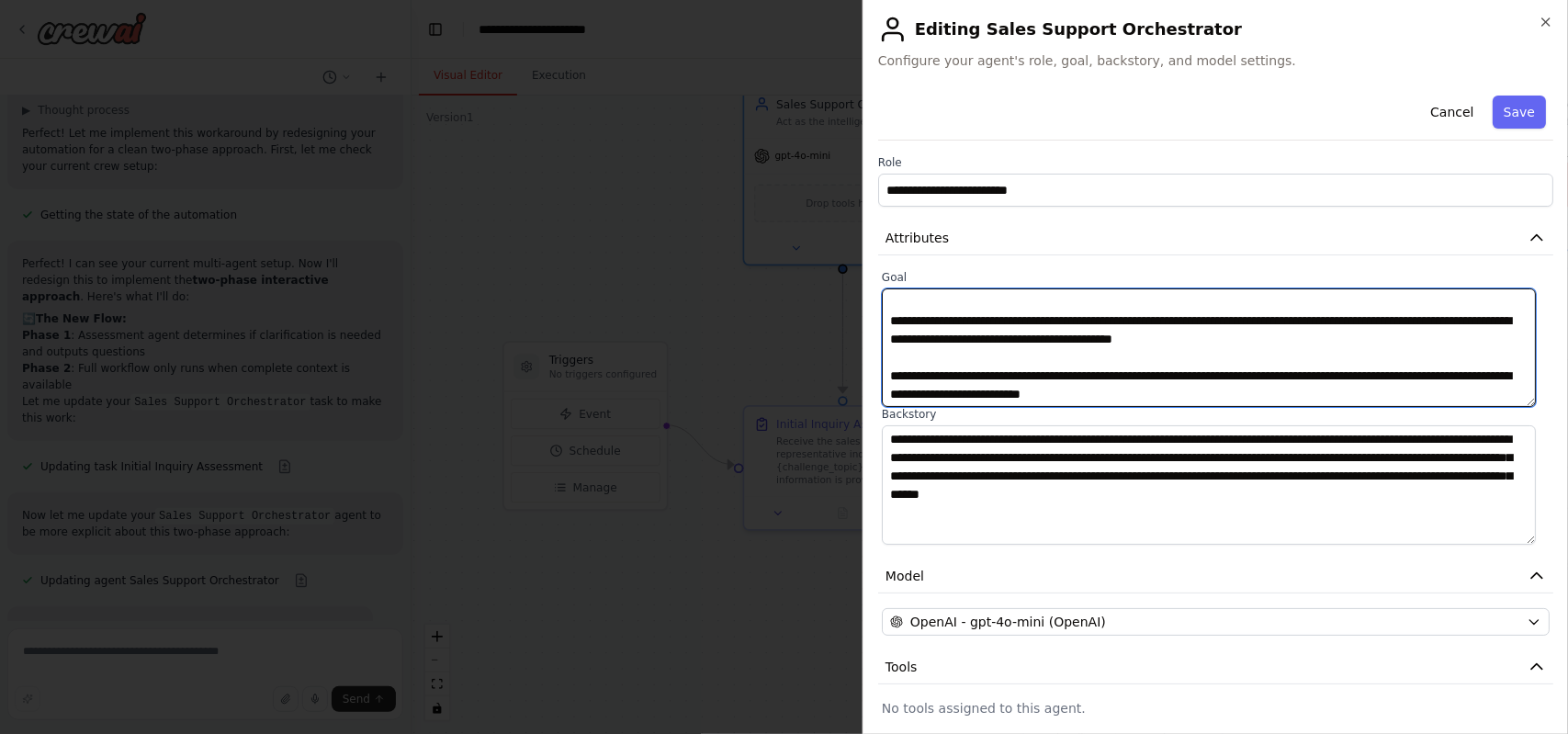
drag, startPoint x: 1261, startPoint y: 389, endPoint x: 1060, endPoint y: 373, distance: 201.6
click at [1060, 373] on textarea "**********" at bounding box center [1209, 348] width 654 height 118
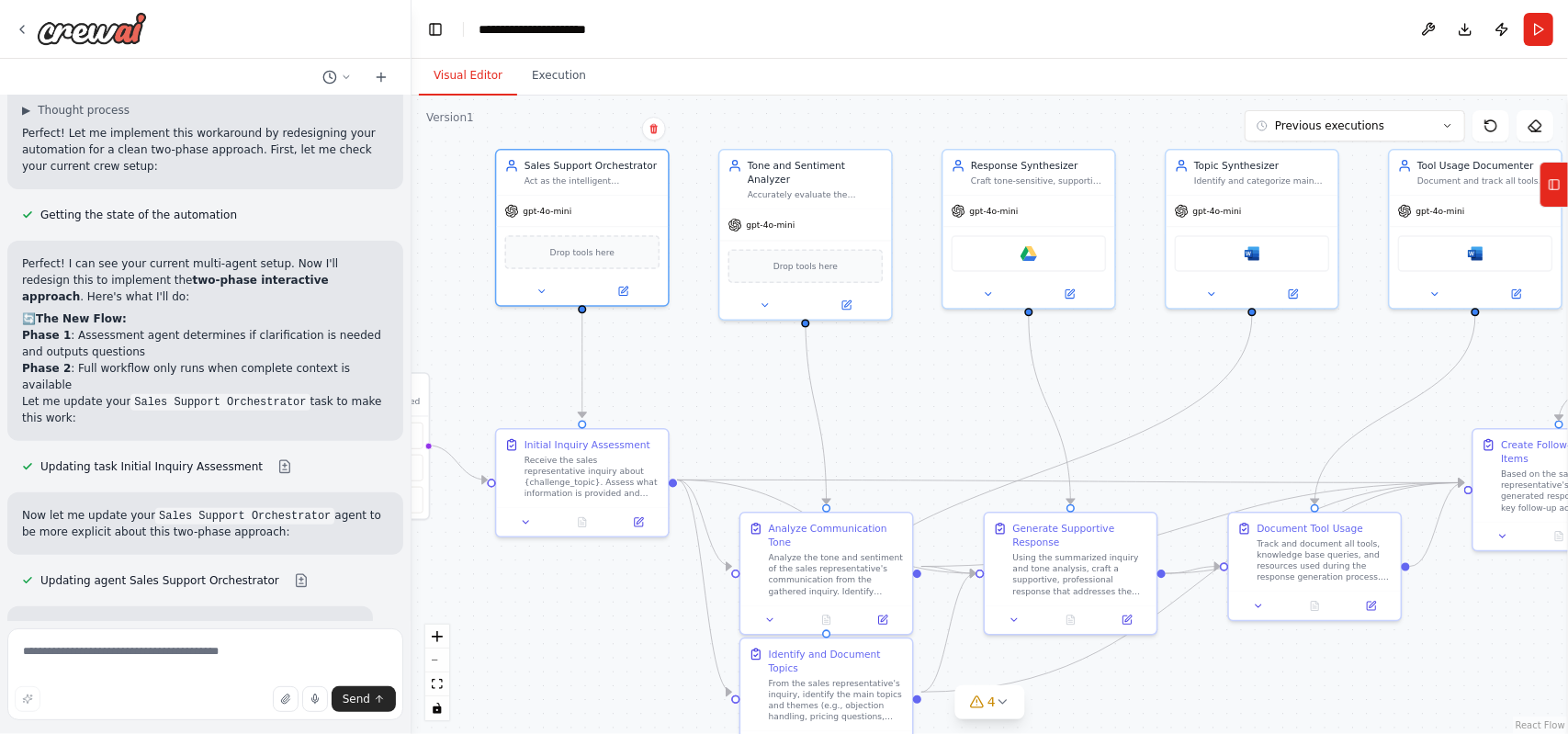
drag, startPoint x: 864, startPoint y: 565, endPoint x: 600, endPoint y: 573, distance: 264.1
click at [600, 573] on div ".deletable-edge-delete-btn { width: 20px; height: 20px; border: 0px solid #ffff…" at bounding box center [989, 415] width 1156 height 638
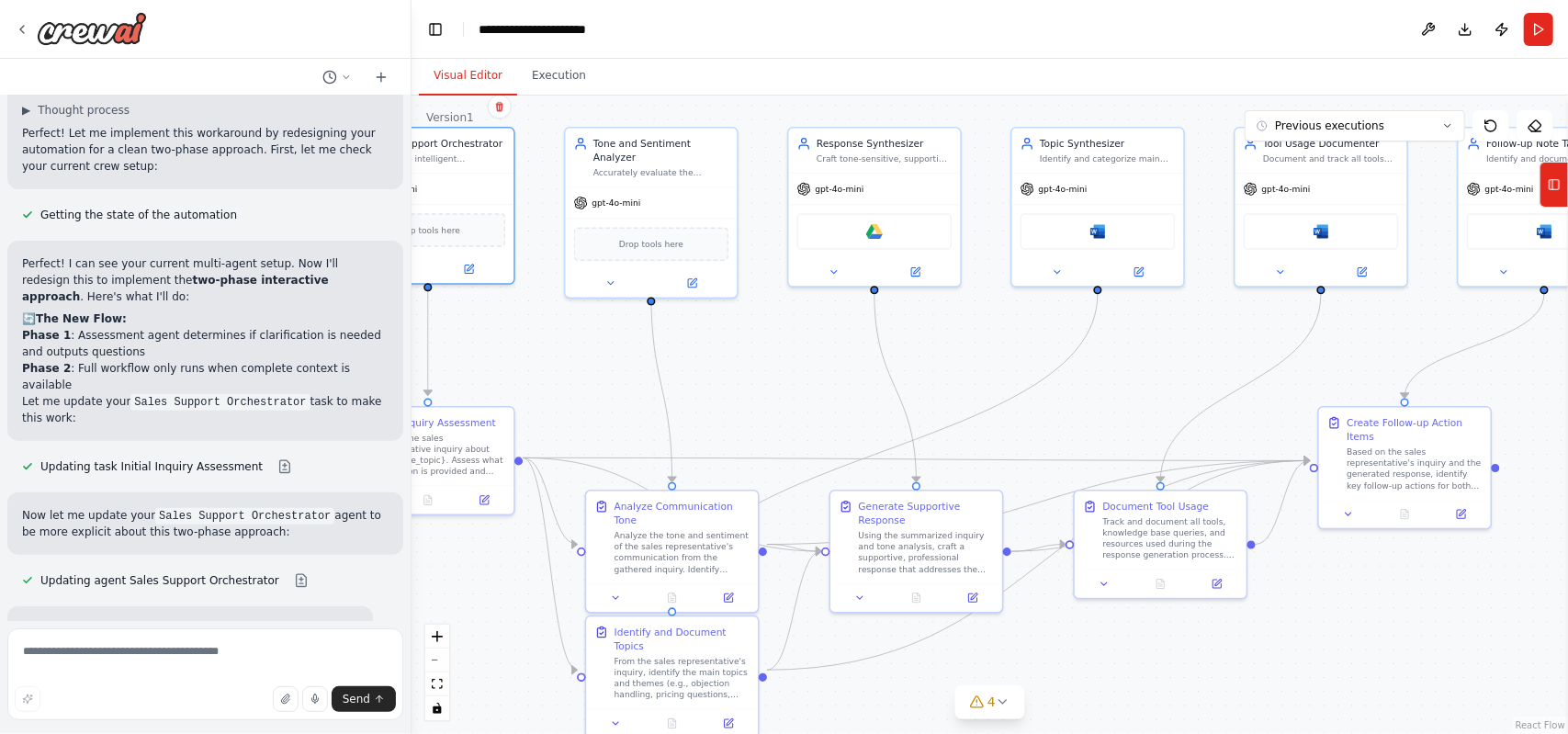
drag, startPoint x: 632, startPoint y: 624, endPoint x: 480, endPoint y: 601, distance: 153.7
click at [480, 601] on div ".deletable-edge-delete-btn { width: 20px; height: 20px; border: 0px solid #ffff…" at bounding box center [989, 415] width 1156 height 638
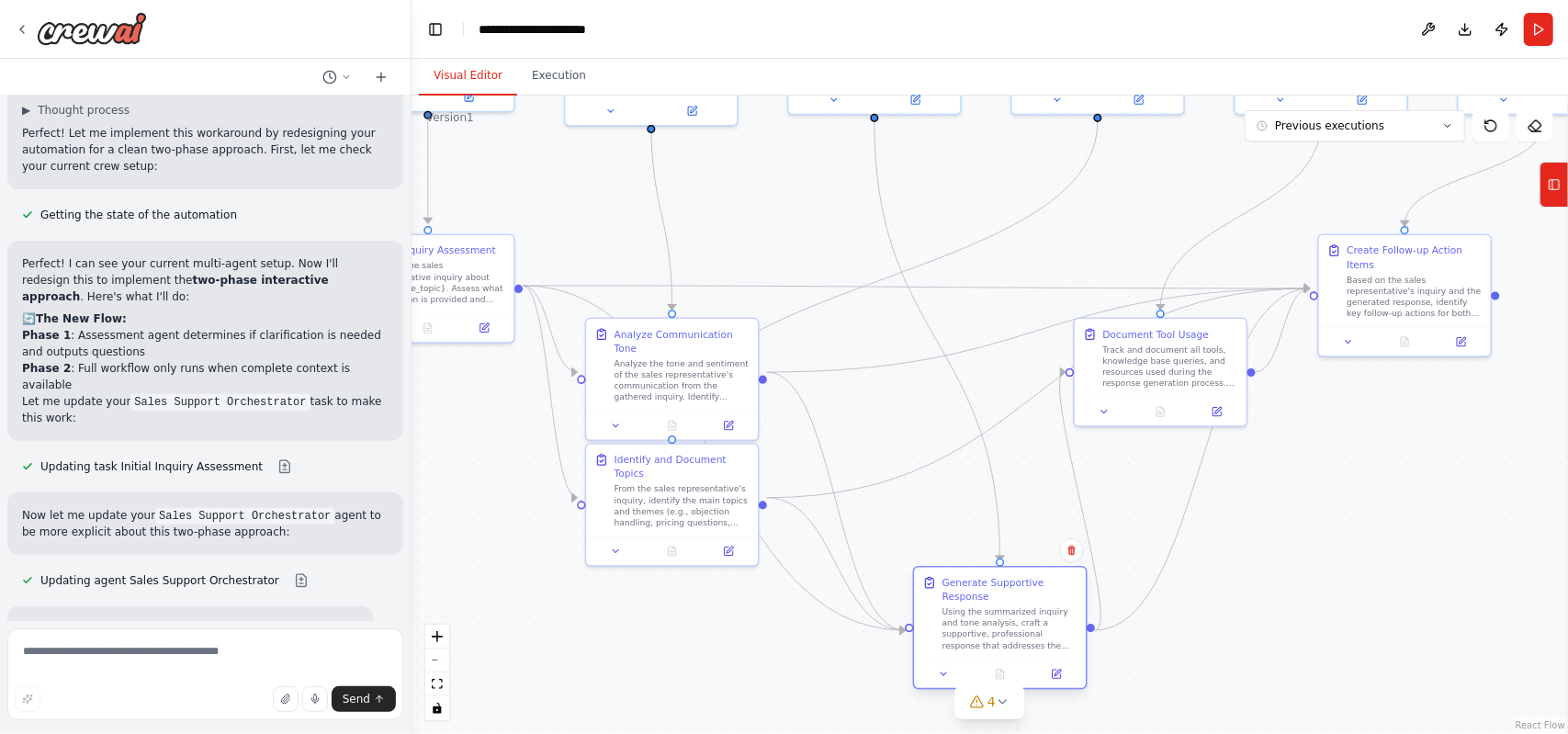
drag, startPoint x: 900, startPoint y: 558, endPoint x: 980, endPoint y: 638, distance: 113.1
click at [980, 638] on div "Using the summarized inquiry and tone analysis, craft a supportive, professiona…" at bounding box center [1009, 629] width 135 height 45
drag, startPoint x: 664, startPoint y: 486, endPoint x: 591, endPoint y: 662, distance: 190.5
click at [591, 662] on div "From the sales representative's inquiry, identify the main topics and themes (e…" at bounding box center [604, 671] width 135 height 45
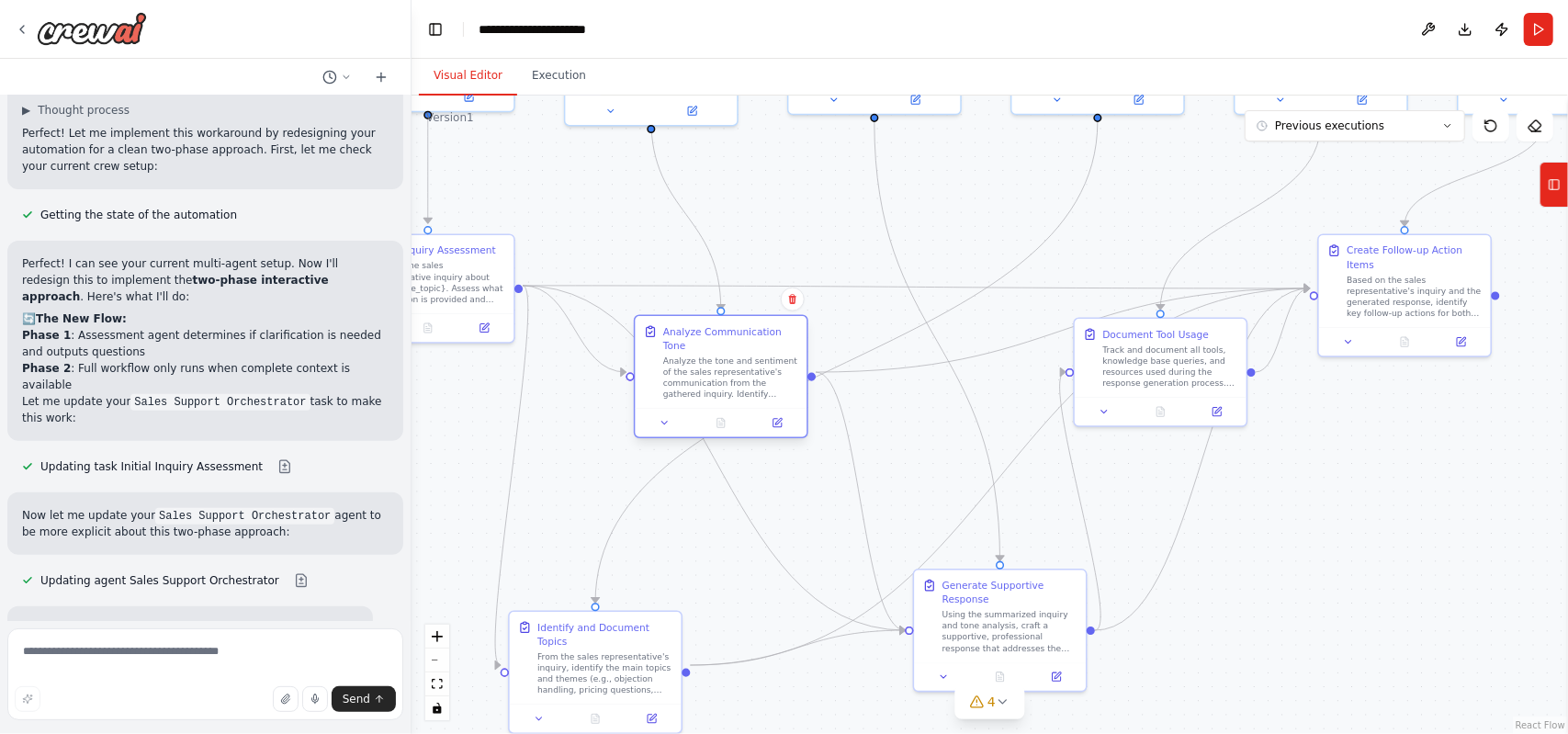
drag, startPoint x: 686, startPoint y: 361, endPoint x: 733, endPoint y: 358, distance: 47.1
click at [733, 358] on div "Analyze the tone and sentiment of the sales representative's communication from…" at bounding box center [730, 378] width 135 height 45
